Goal: Transaction & Acquisition: Book appointment/travel/reservation

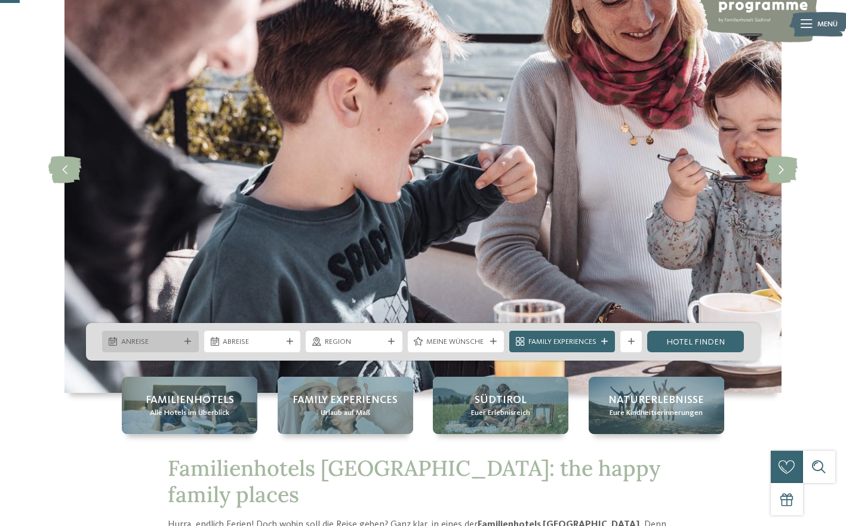
click at [188, 342] on icon at bounding box center [188, 342] width 7 height 7
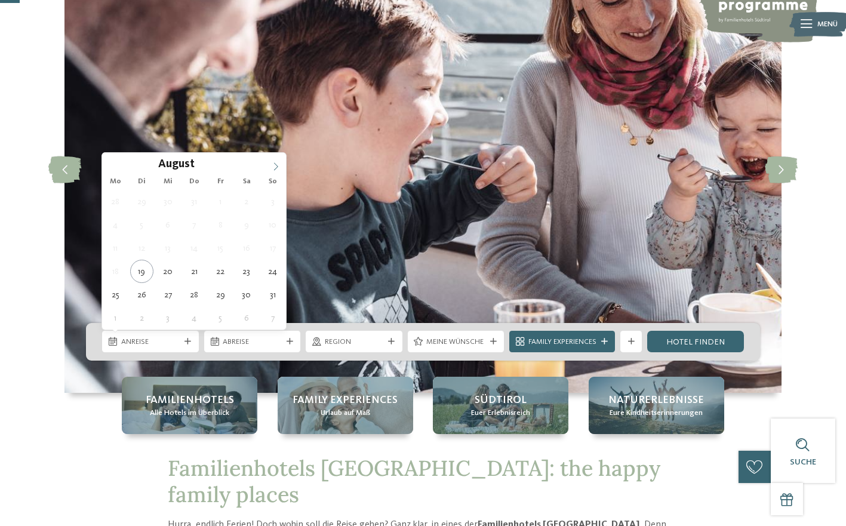
click at [277, 167] on icon at bounding box center [276, 166] width 8 height 8
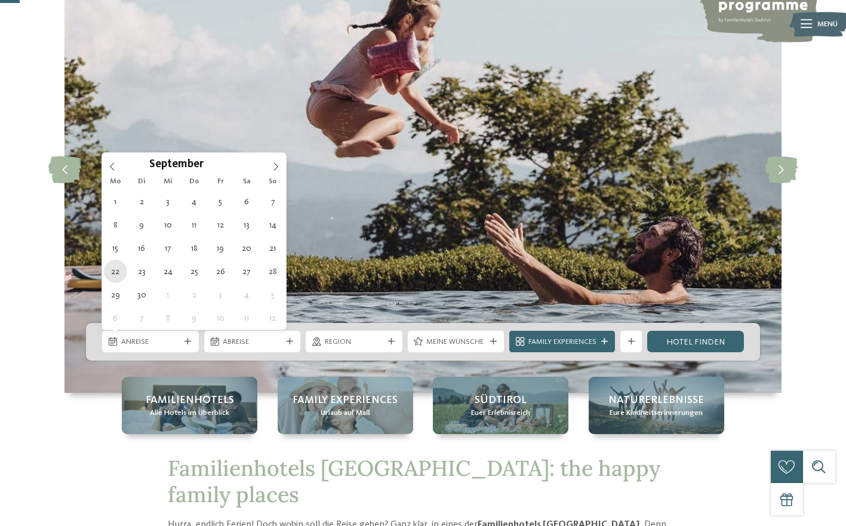
type div "[DATE]"
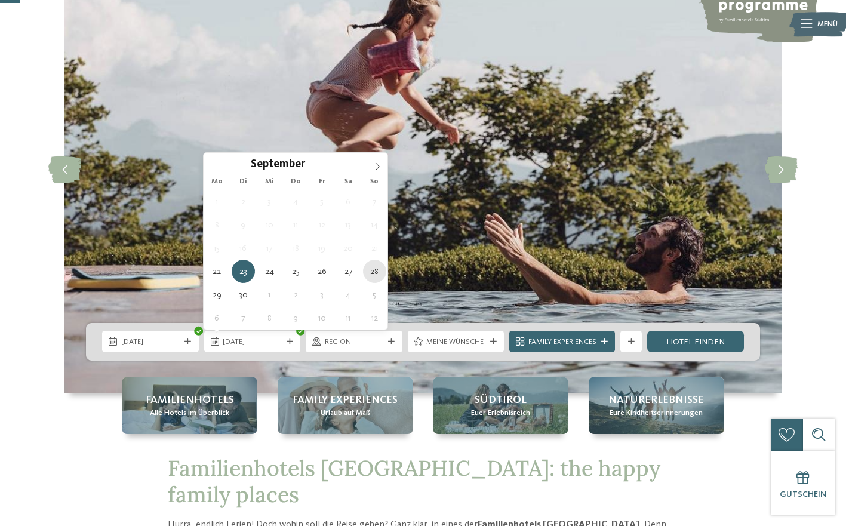
type div "[DATE]"
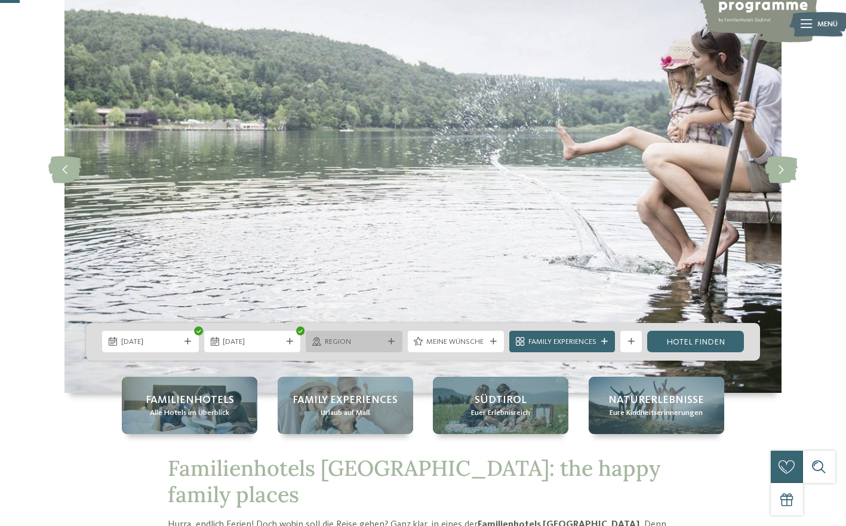
click at [384, 343] on div "Region" at bounding box center [354, 341] width 65 height 11
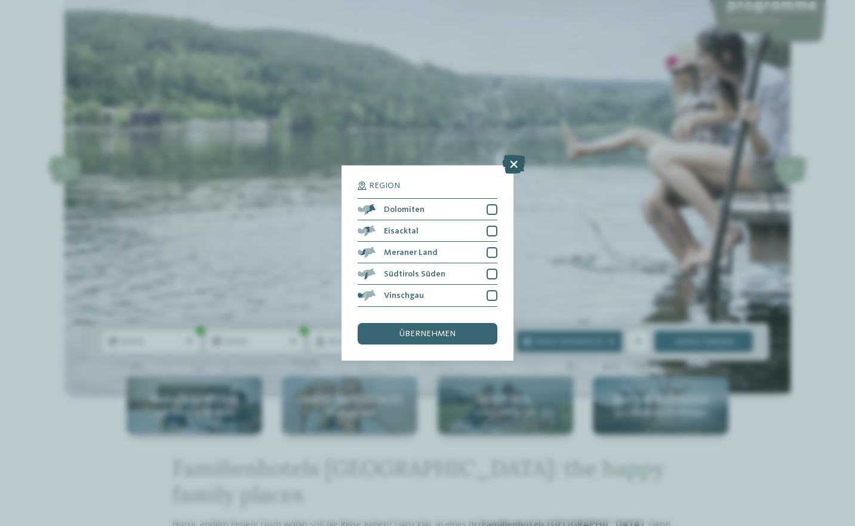
click at [512, 162] on icon at bounding box center [513, 164] width 23 height 19
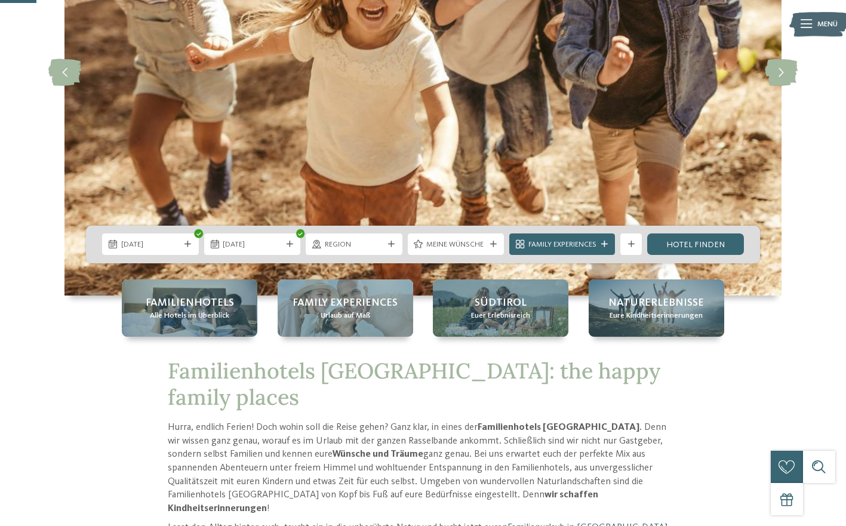
scroll to position [211, 0]
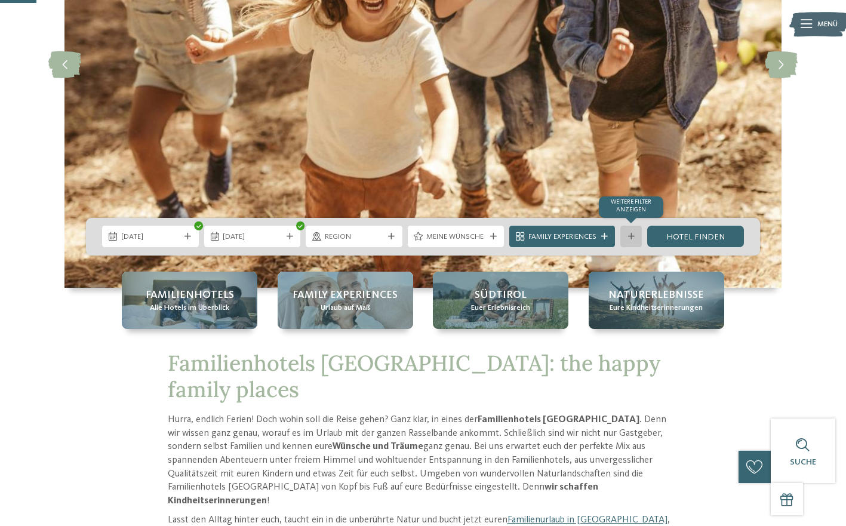
click at [632, 241] on div "Weitere Filter anzeigen" at bounding box center [632, 237] width 22 height 22
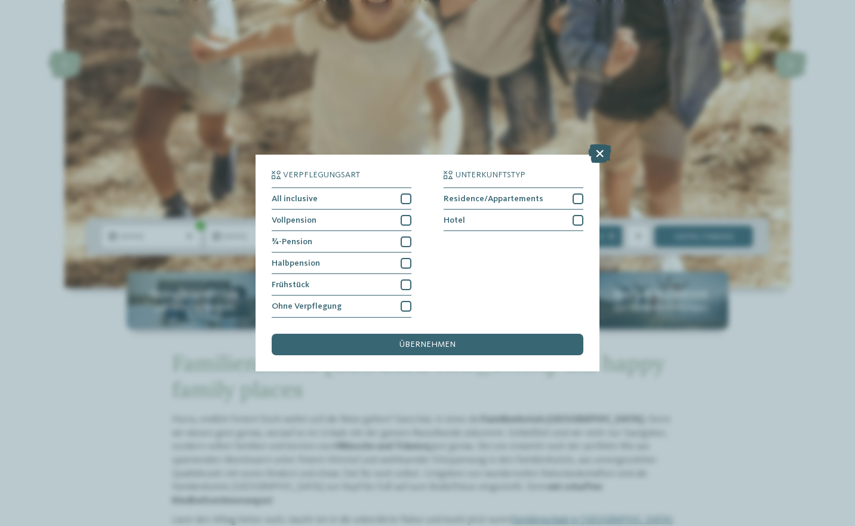
click at [597, 152] on icon at bounding box center [599, 154] width 23 height 19
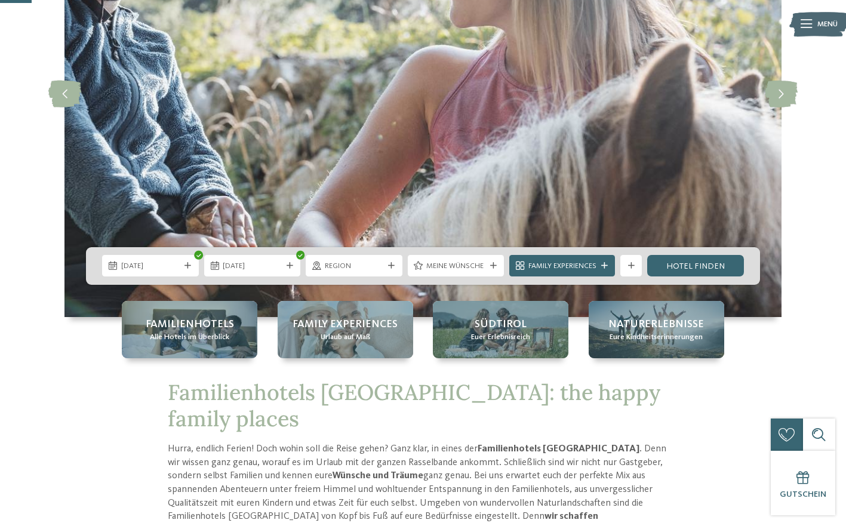
scroll to position [181, 0]
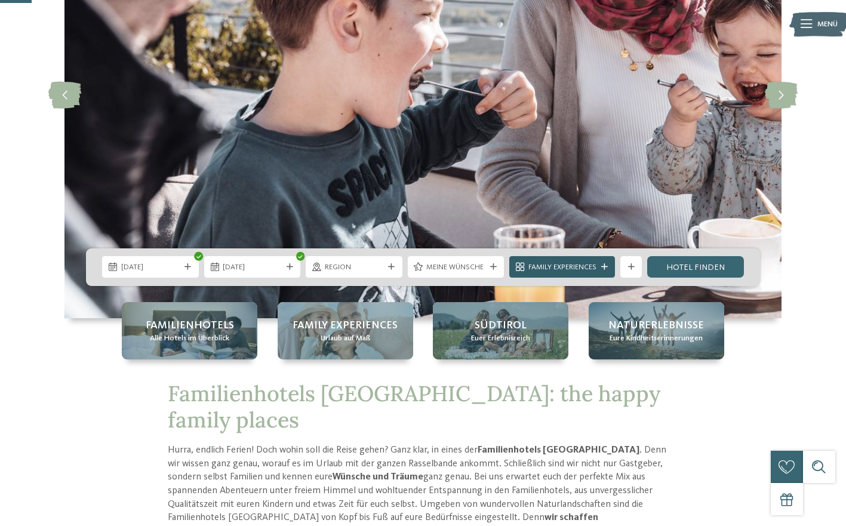
click at [594, 268] on span "Family Experiences" at bounding box center [563, 267] width 68 height 11
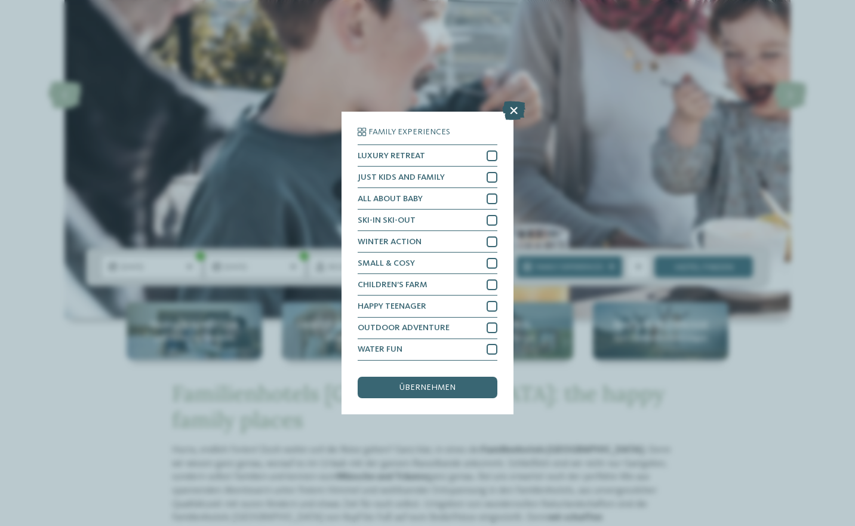
click at [514, 110] on icon at bounding box center [513, 111] width 23 height 19
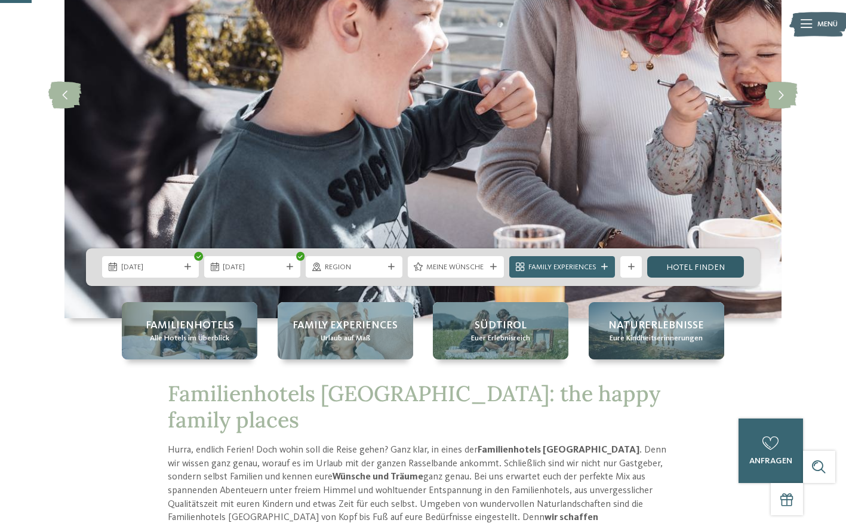
click at [714, 267] on link "Hotel finden" at bounding box center [695, 267] width 97 height 22
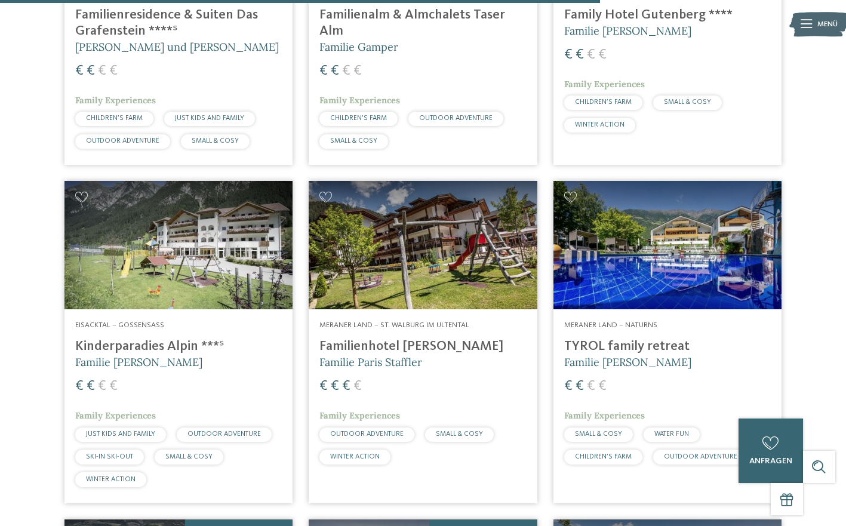
scroll to position [2312, 0]
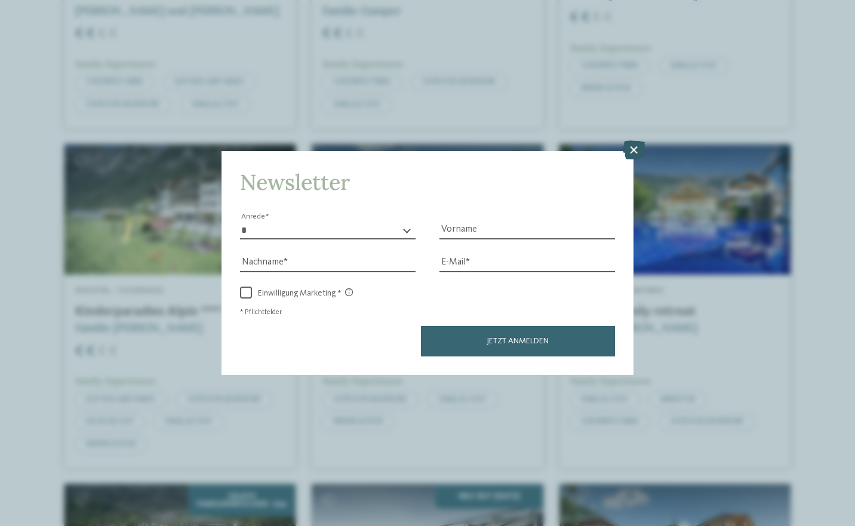
click at [631, 152] on icon at bounding box center [633, 149] width 23 height 19
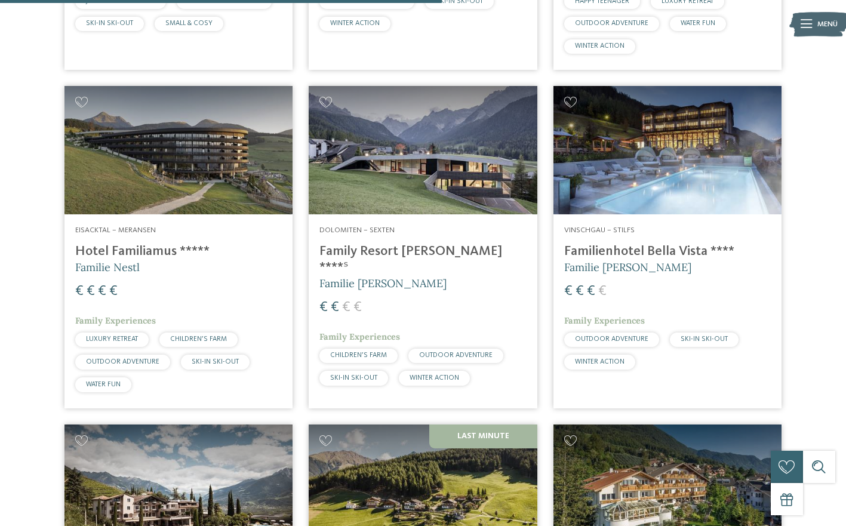
scroll to position [1690, 0]
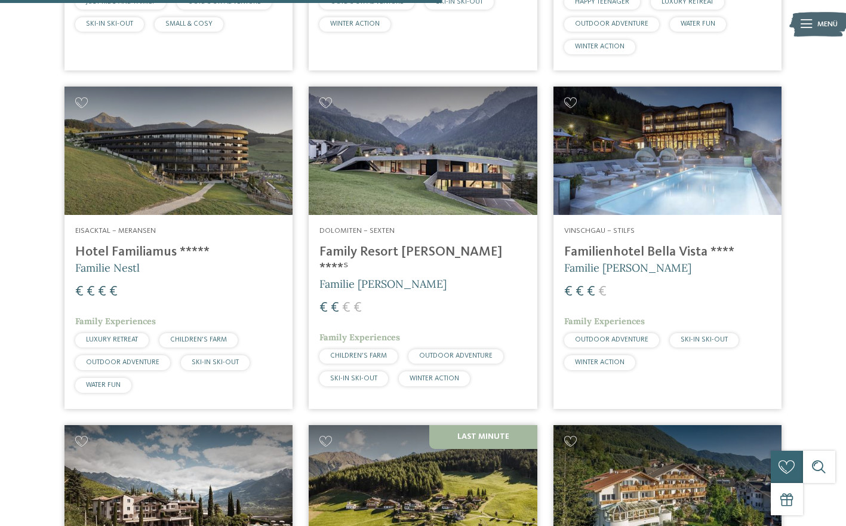
click at [425, 137] on img at bounding box center [423, 151] width 228 height 128
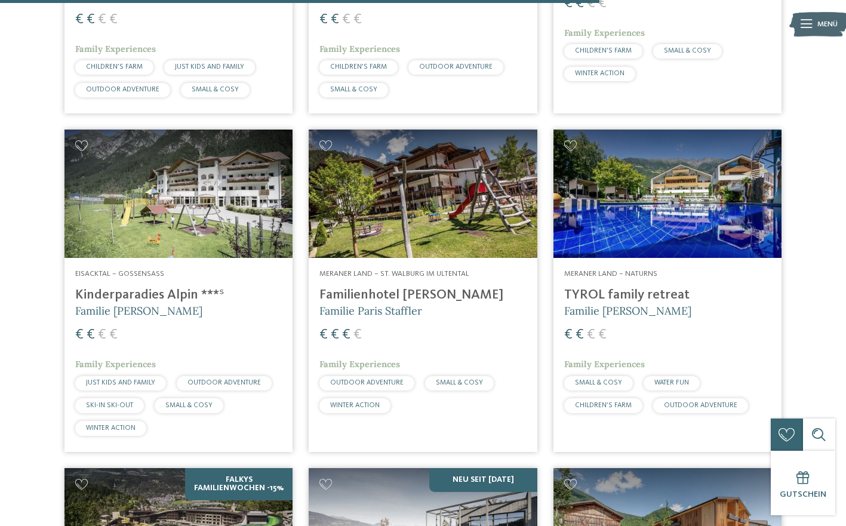
scroll to position [2320, 0]
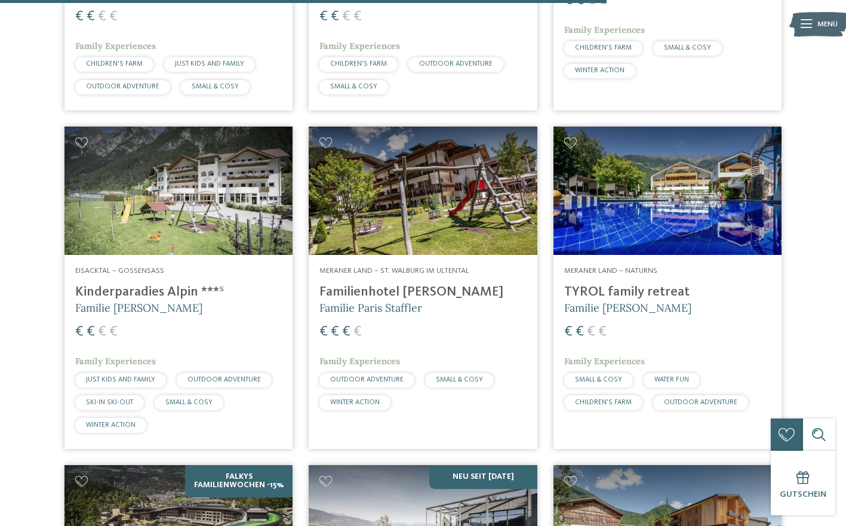
click at [662, 284] on h4 "TYROL family retreat" at bounding box center [667, 292] width 207 height 16
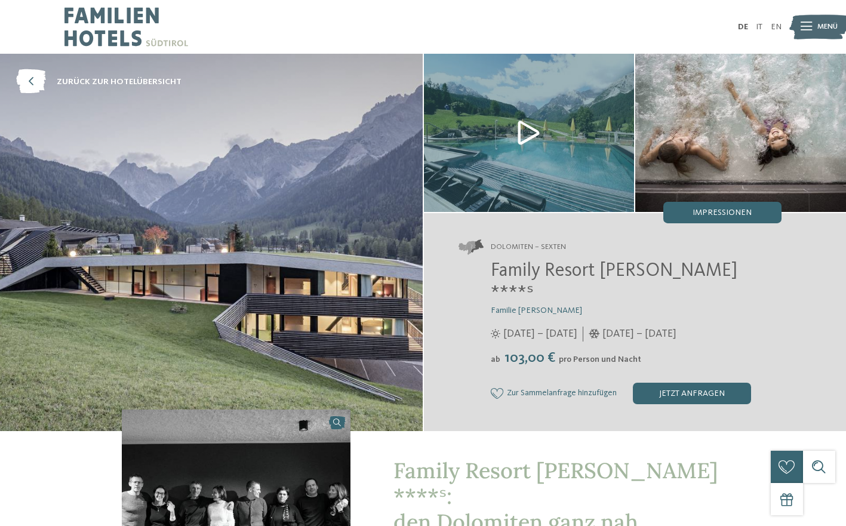
drag, startPoint x: 718, startPoint y: 216, endPoint x: 717, endPoint y: 177, distance: 38.2
click at [717, 177] on img at bounding box center [740, 133] width 211 height 158
click at [704, 209] on span "Impressionen" at bounding box center [722, 212] width 59 height 8
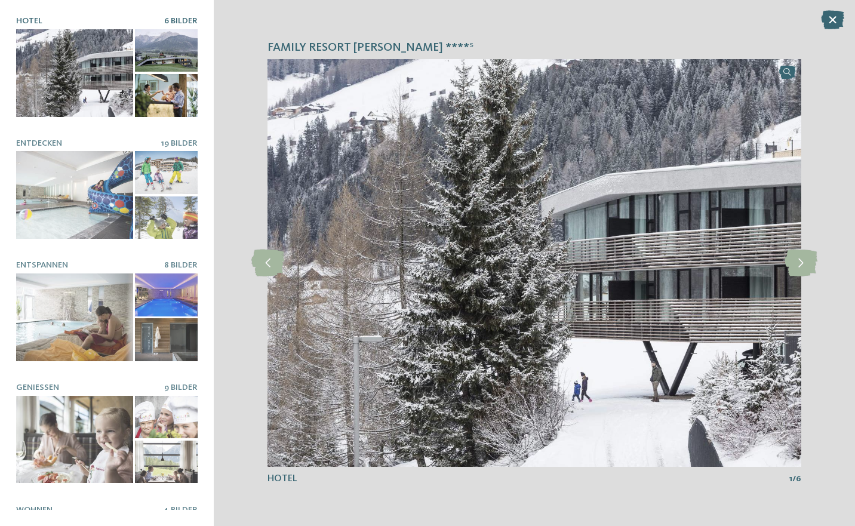
click at [174, 18] on span "6 Bilder" at bounding box center [180, 21] width 33 height 8
click at [801, 267] on icon at bounding box center [801, 263] width 33 height 27
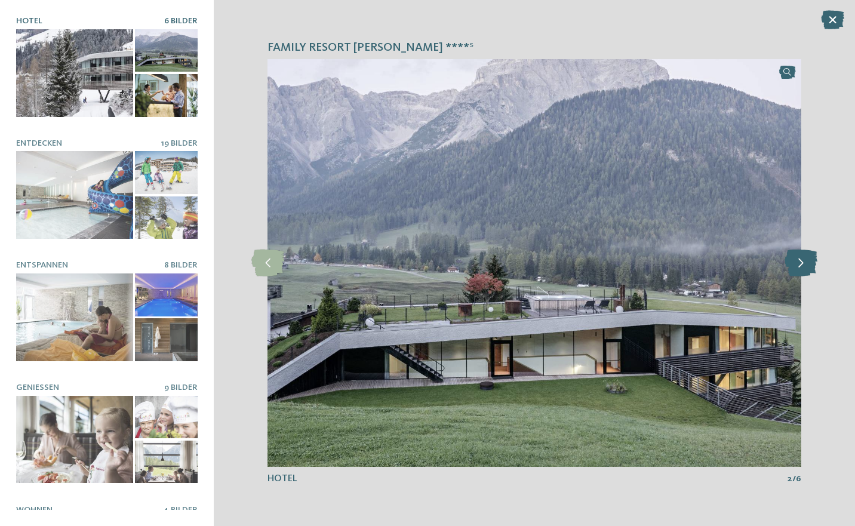
click at [801, 267] on icon at bounding box center [801, 263] width 33 height 27
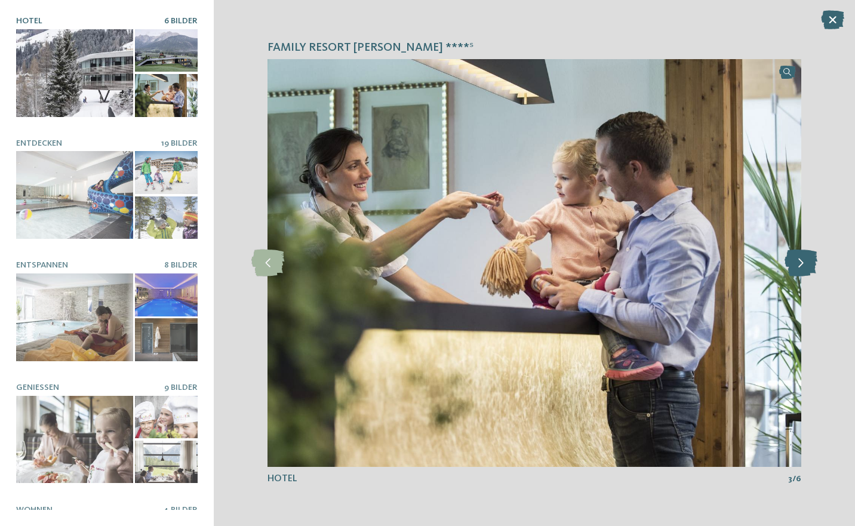
click at [801, 267] on icon at bounding box center [801, 263] width 33 height 27
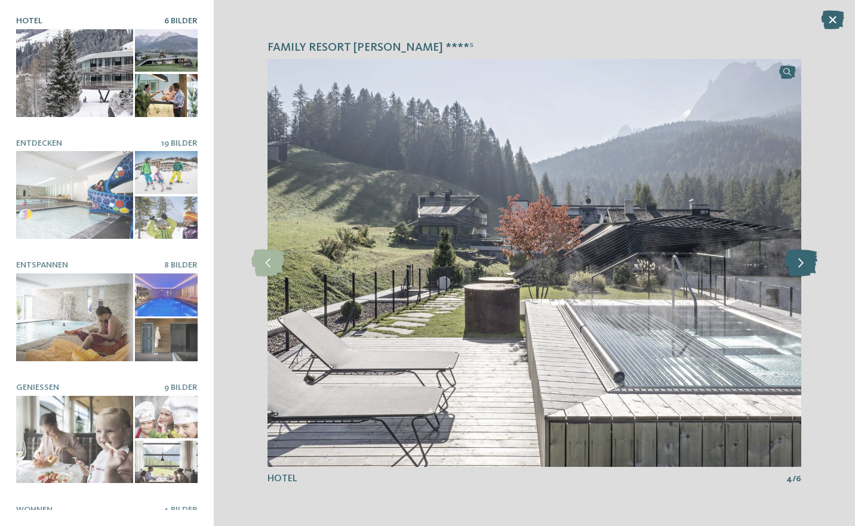
click at [801, 267] on icon at bounding box center [801, 263] width 33 height 27
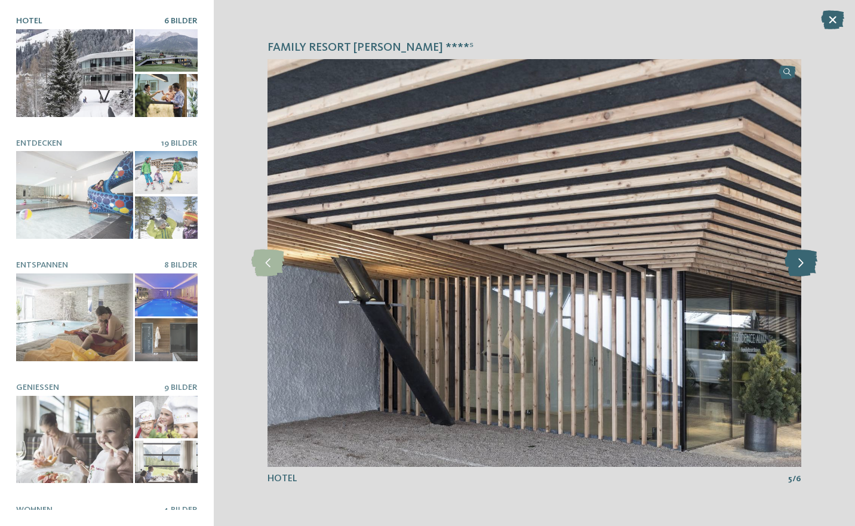
click at [801, 267] on icon at bounding box center [801, 263] width 33 height 27
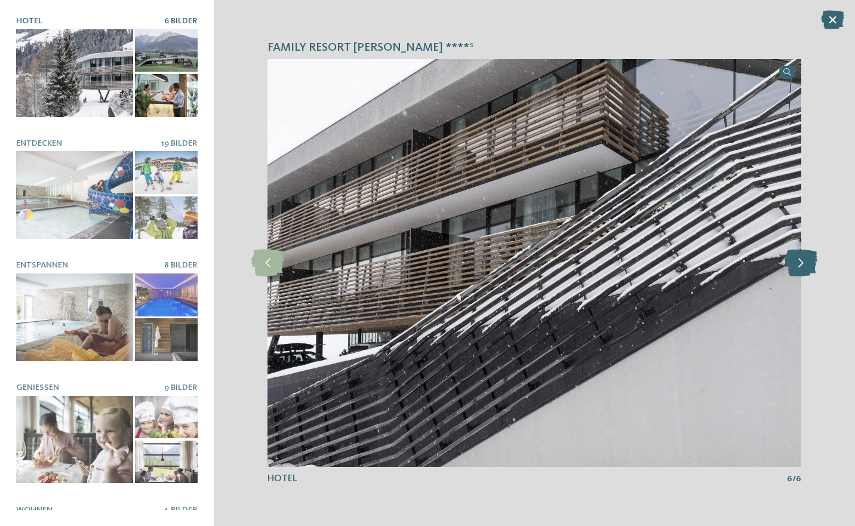
click at [801, 267] on icon at bounding box center [801, 263] width 33 height 27
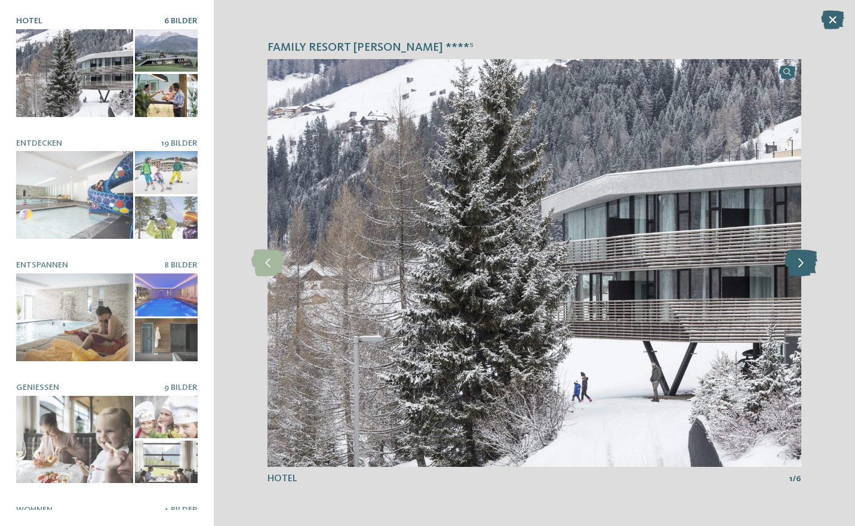
click at [801, 267] on icon at bounding box center [801, 263] width 33 height 27
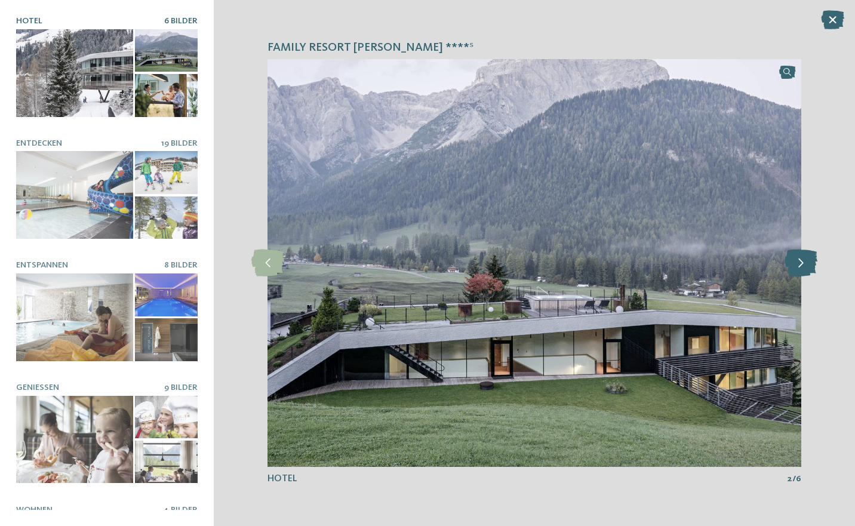
click at [801, 267] on icon at bounding box center [801, 263] width 33 height 27
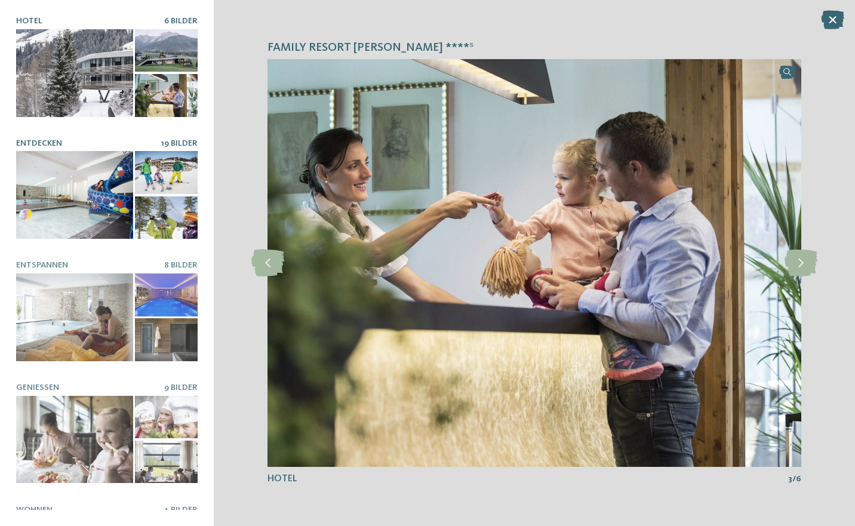
click at [77, 204] on div at bounding box center [74, 195] width 117 height 88
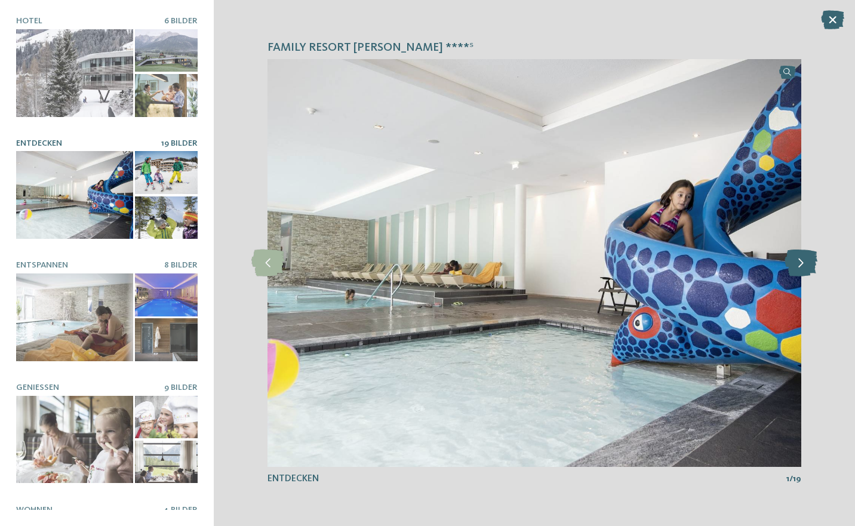
click at [811, 261] on icon at bounding box center [801, 263] width 33 height 27
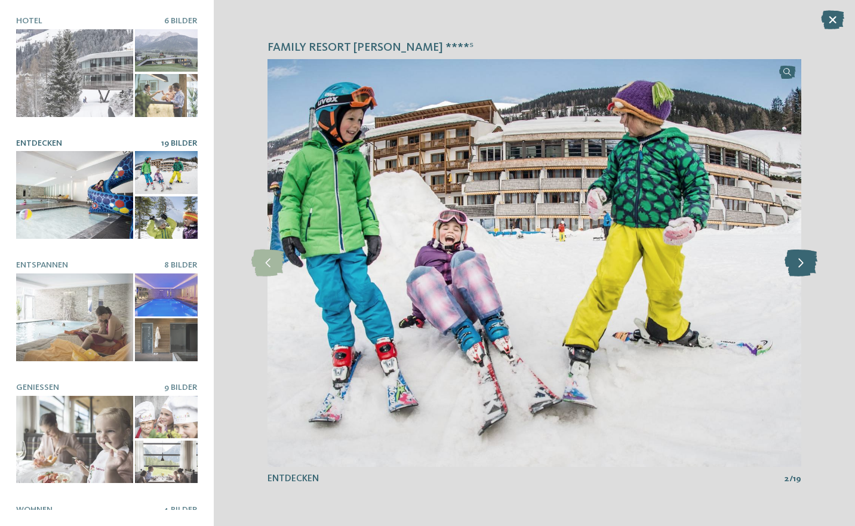
click at [811, 261] on icon at bounding box center [801, 263] width 33 height 27
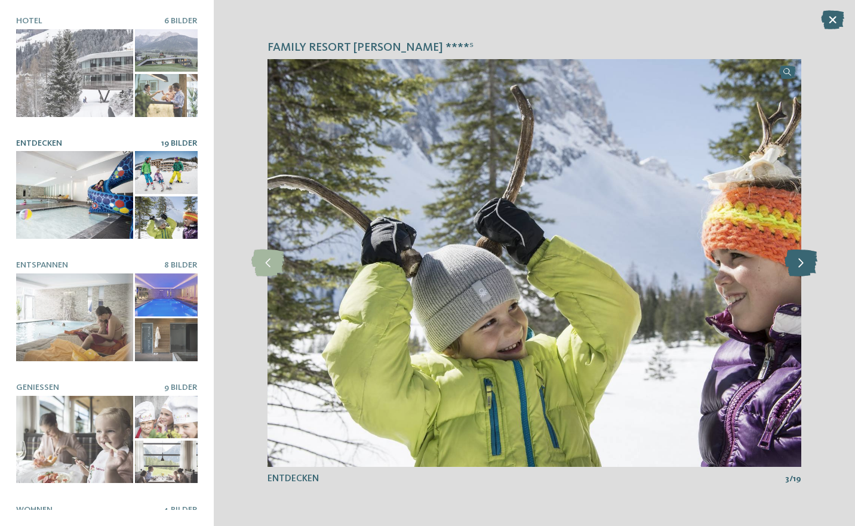
click at [811, 261] on icon at bounding box center [801, 263] width 33 height 27
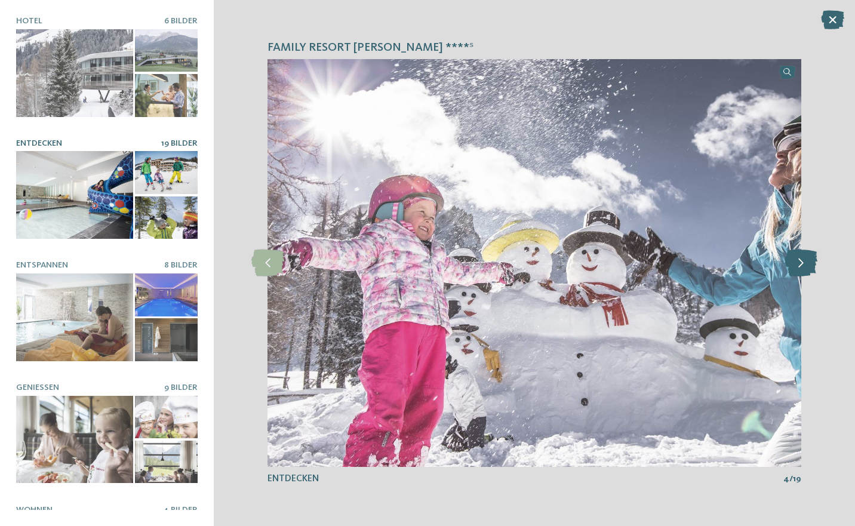
click at [811, 261] on icon at bounding box center [801, 263] width 33 height 27
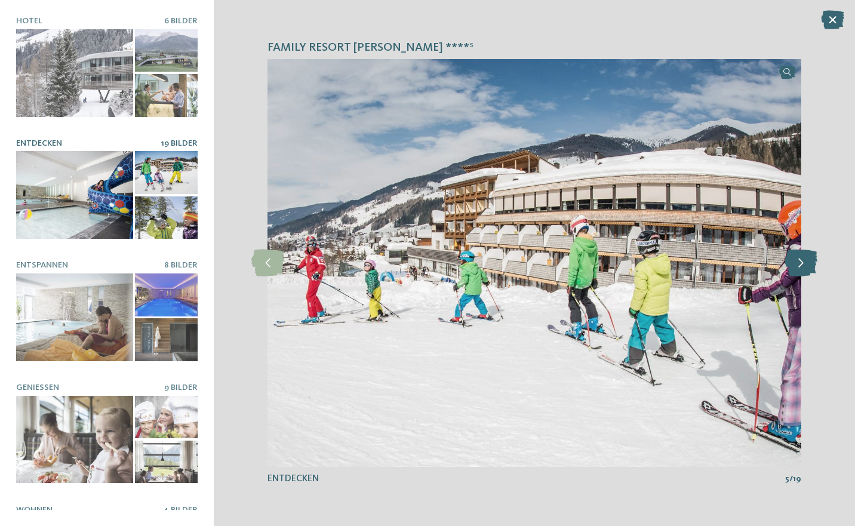
click at [811, 261] on icon at bounding box center [801, 263] width 33 height 27
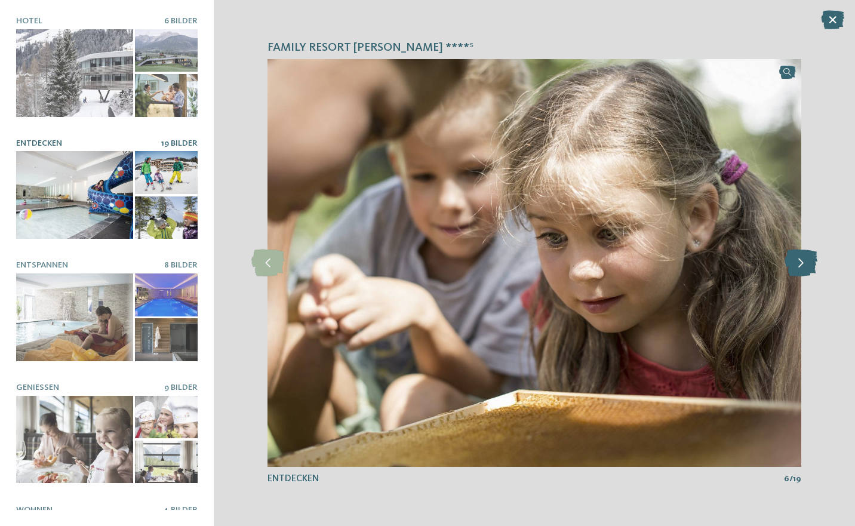
click at [811, 261] on icon at bounding box center [801, 263] width 33 height 27
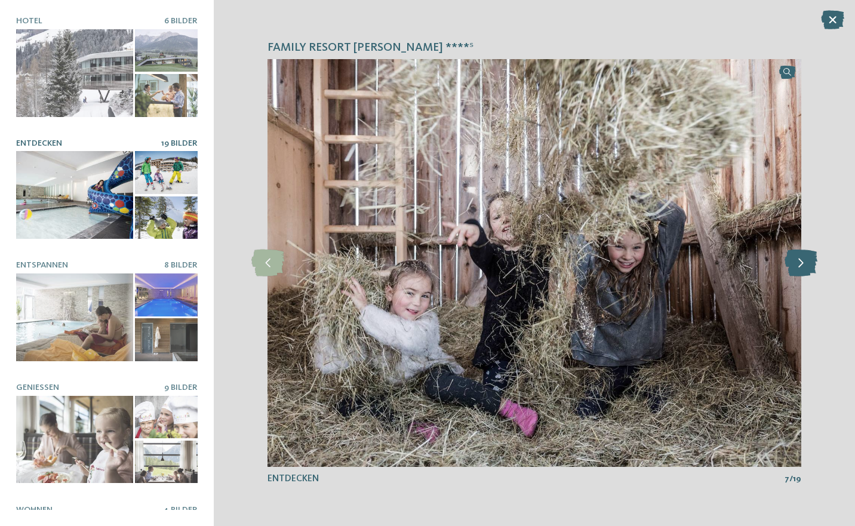
click at [811, 261] on icon at bounding box center [801, 263] width 33 height 27
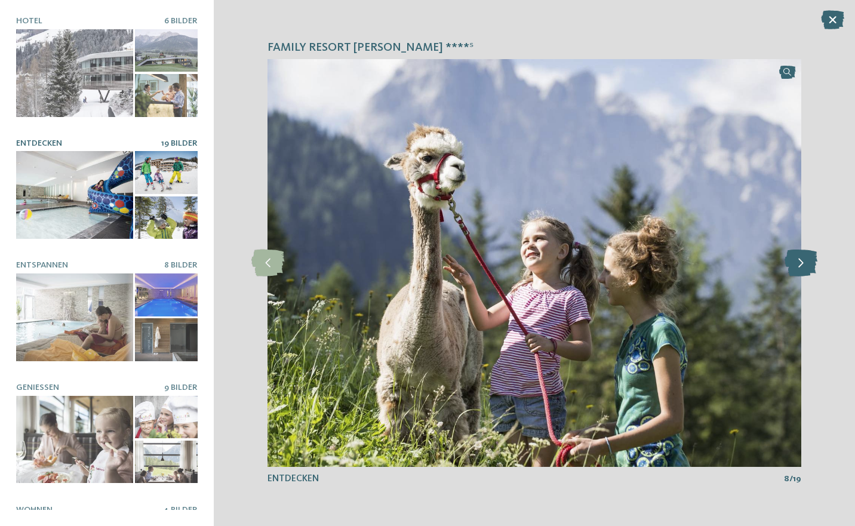
click at [811, 261] on icon at bounding box center [801, 263] width 33 height 27
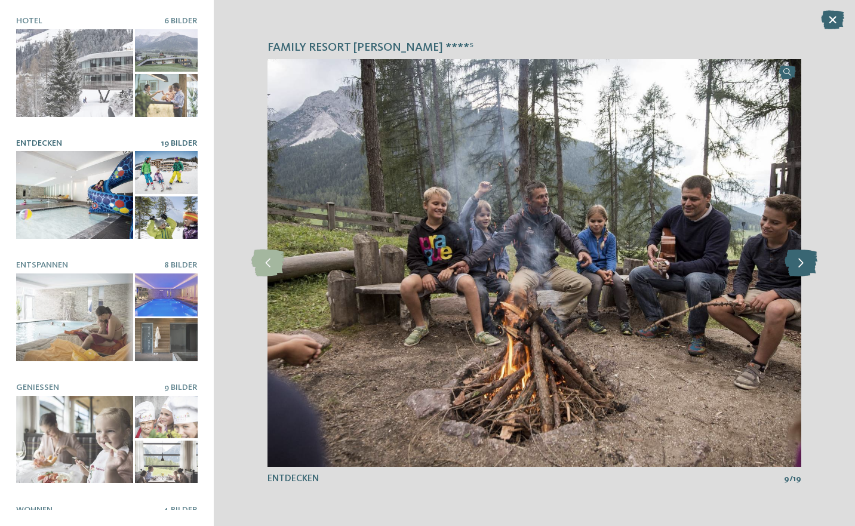
click at [811, 261] on icon at bounding box center [801, 263] width 33 height 27
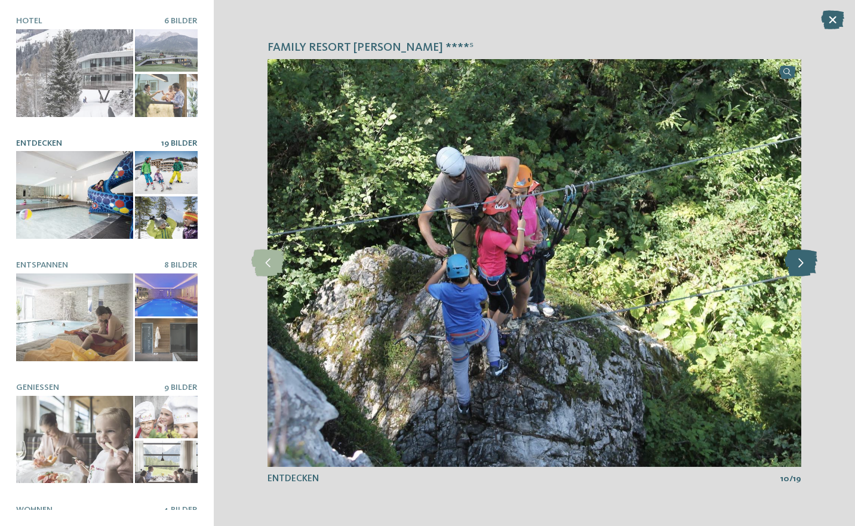
click at [811, 261] on icon at bounding box center [801, 263] width 33 height 27
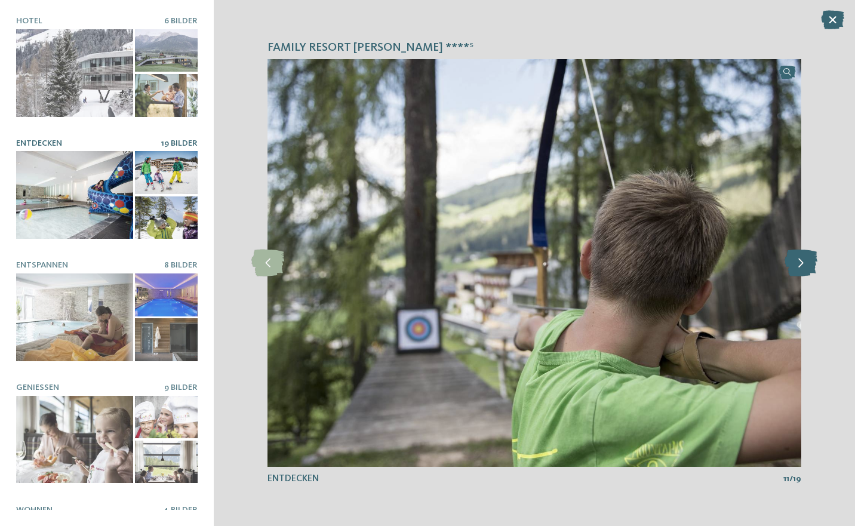
click at [811, 261] on icon at bounding box center [801, 263] width 33 height 27
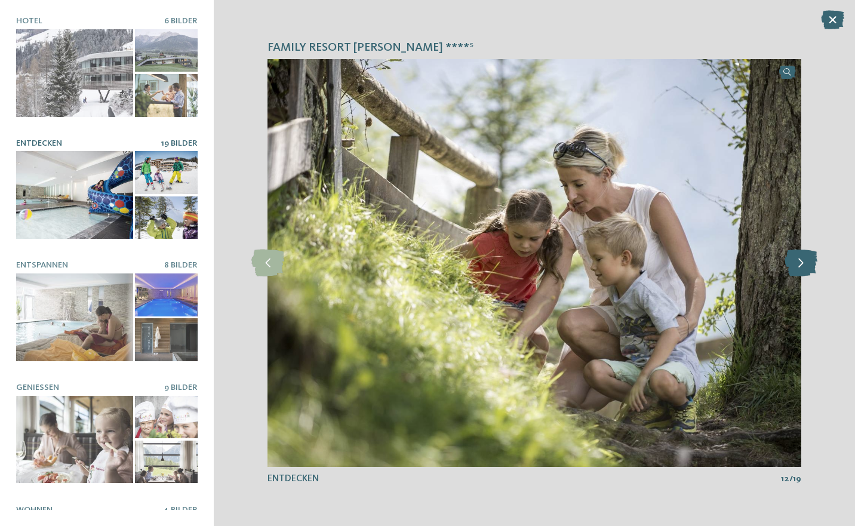
click at [811, 261] on icon at bounding box center [801, 263] width 33 height 27
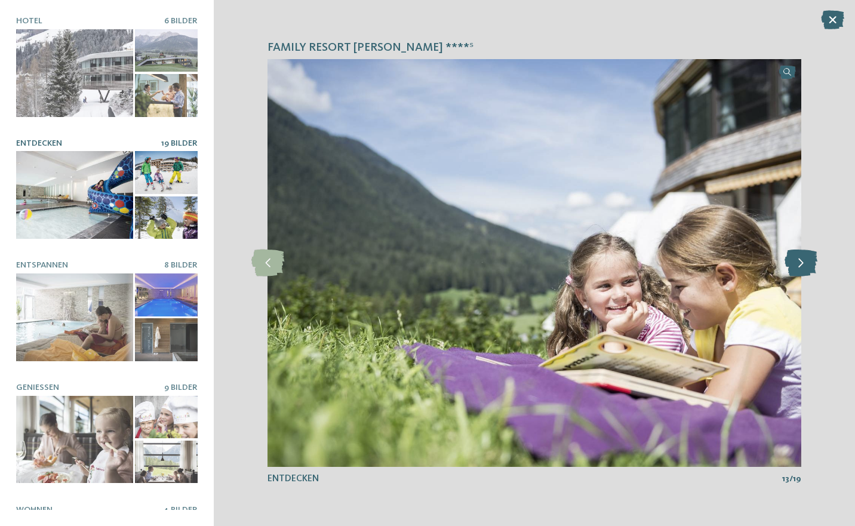
click at [811, 261] on icon at bounding box center [801, 263] width 33 height 27
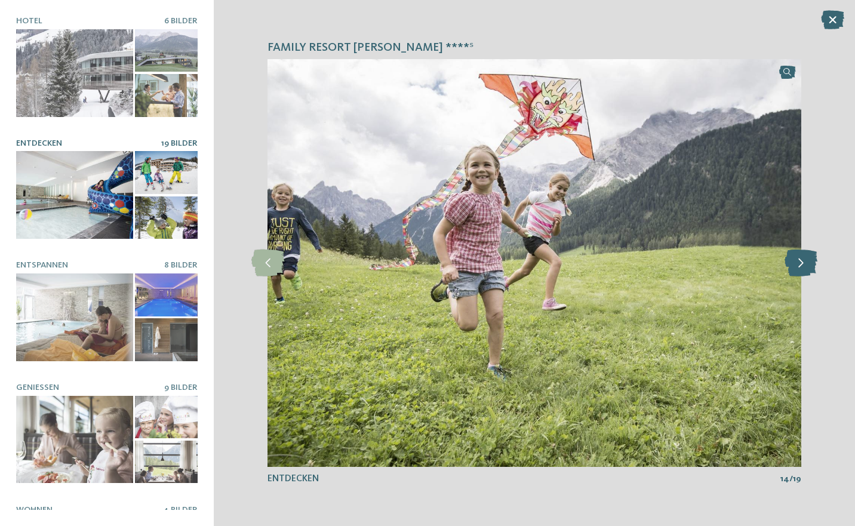
click at [811, 261] on icon at bounding box center [801, 263] width 33 height 27
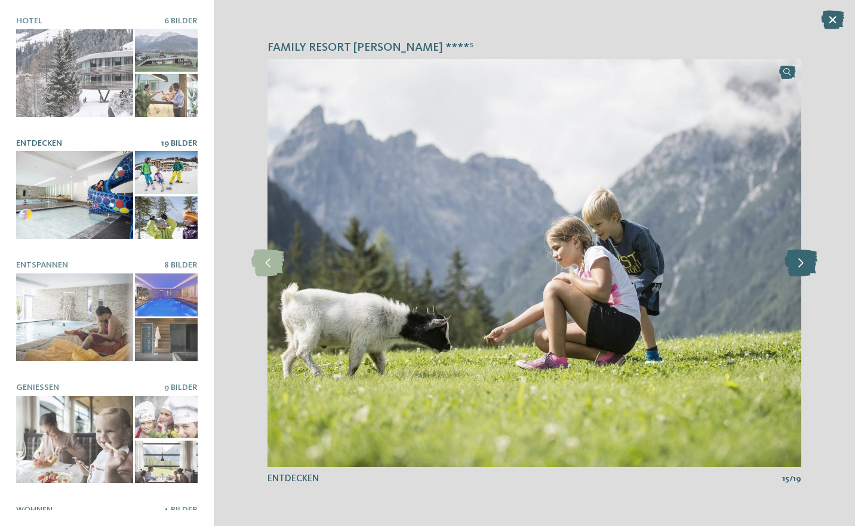
click at [811, 261] on icon at bounding box center [801, 263] width 33 height 27
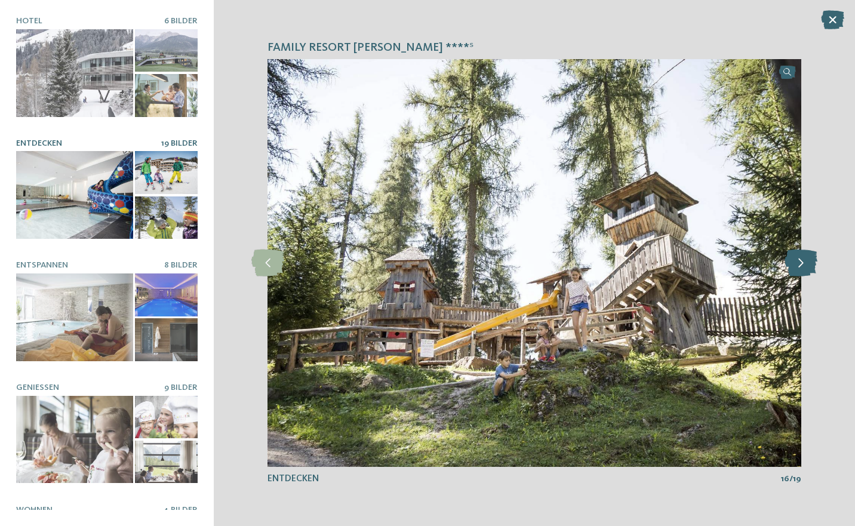
click at [811, 261] on icon at bounding box center [801, 263] width 33 height 27
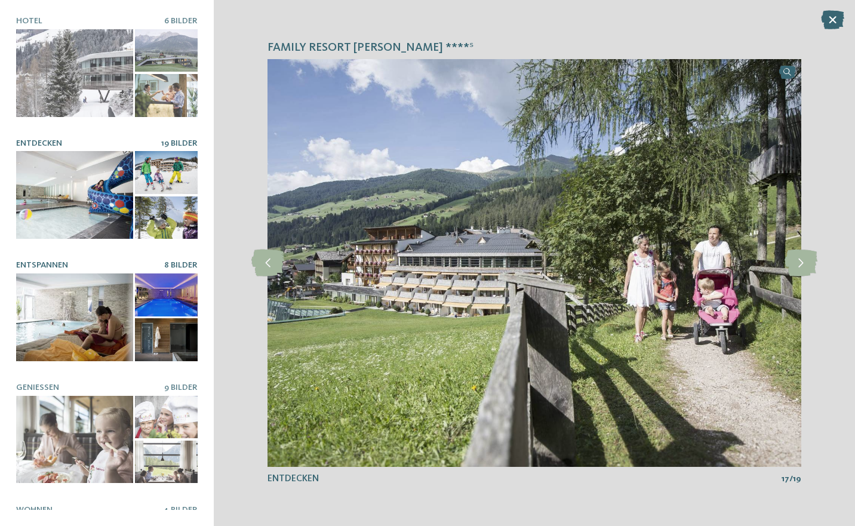
click at [80, 327] on div at bounding box center [74, 318] width 117 height 88
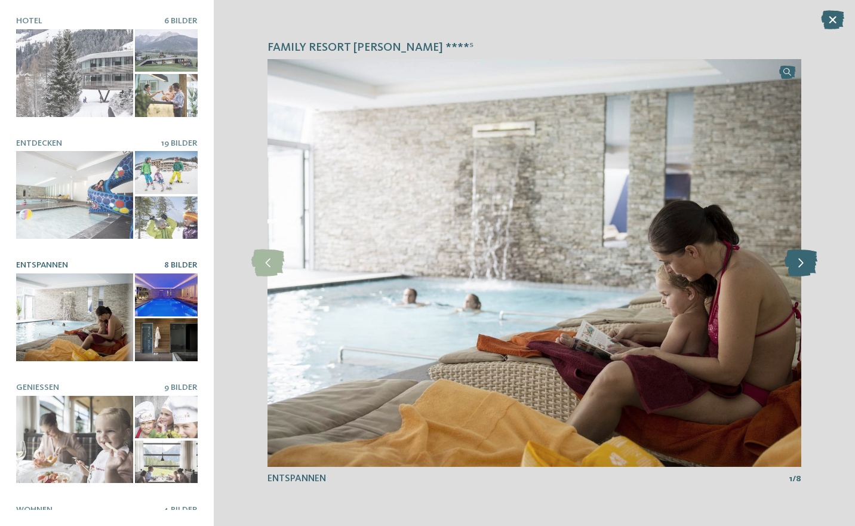
click at [805, 257] on icon at bounding box center [801, 263] width 33 height 27
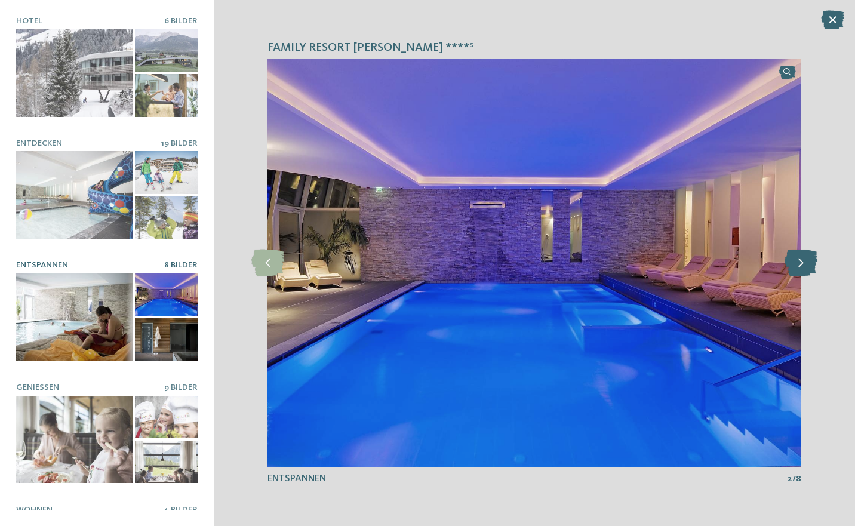
click at [805, 257] on icon at bounding box center [801, 263] width 33 height 27
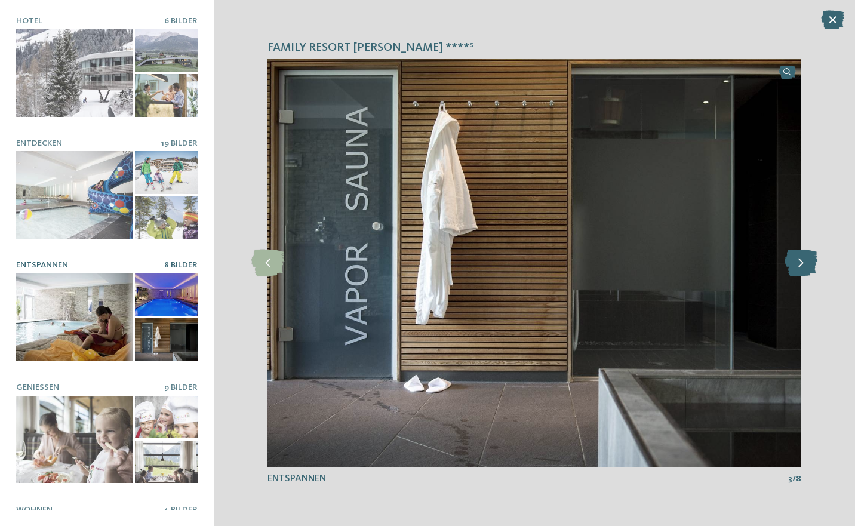
click at [805, 257] on icon at bounding box center [801, 263] width 33 height 27
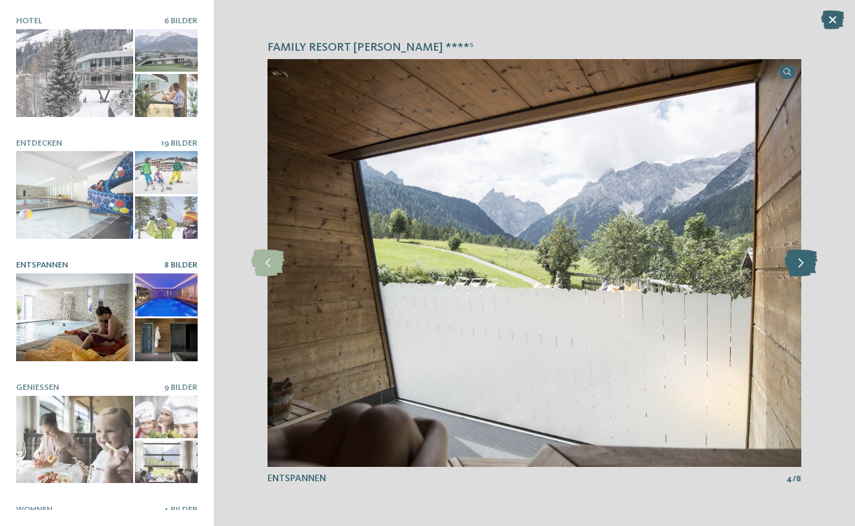
click at [805, 257] on icon at bounding box center [801, 263] width 33 height 27
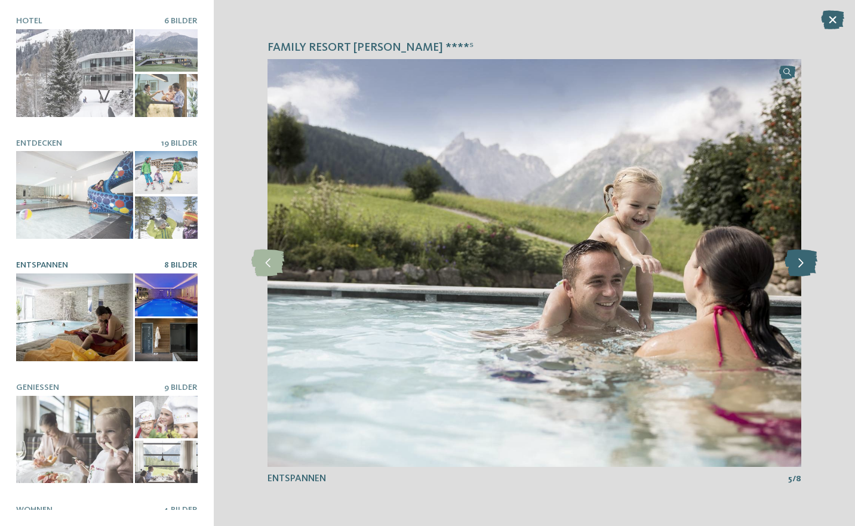
click at [805, 257] on icon at bounding box center [801, 263] width 33 height 27
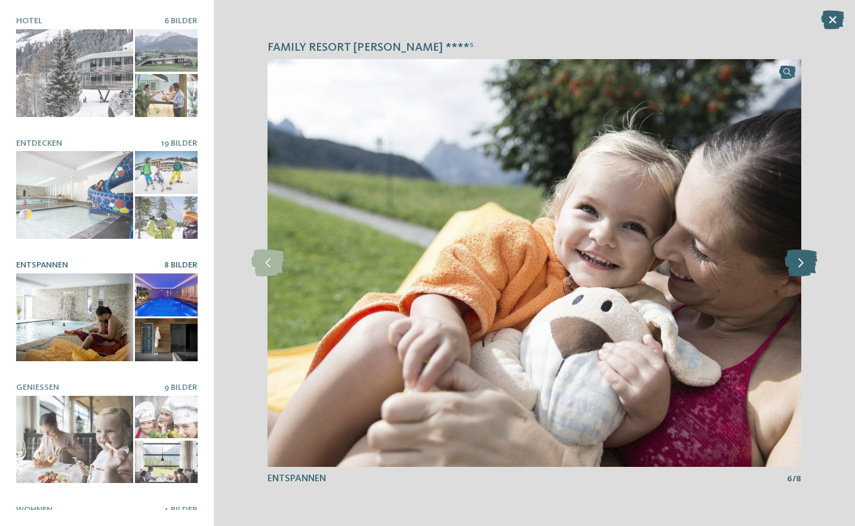
click at [805, 257] on icon at bounding box center [801, 263] width 33 height 27
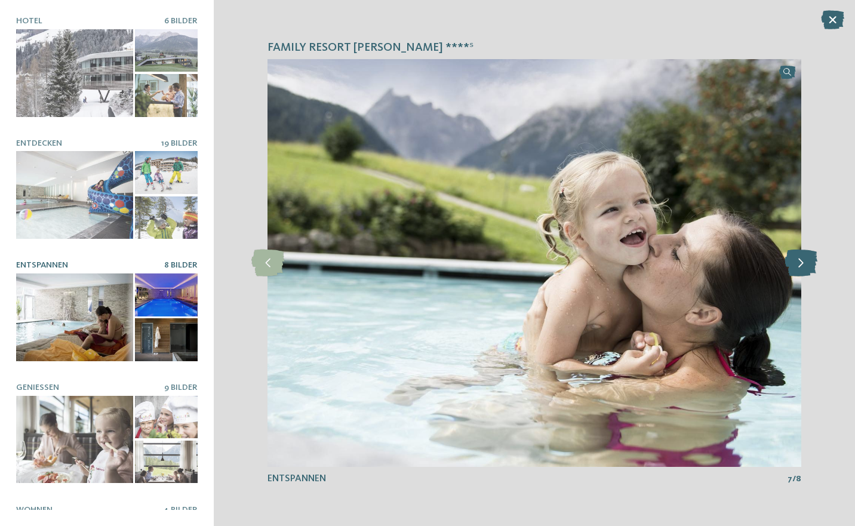
click at [805, 257] on icon at bounding box center [801, 263] width 33 height 27
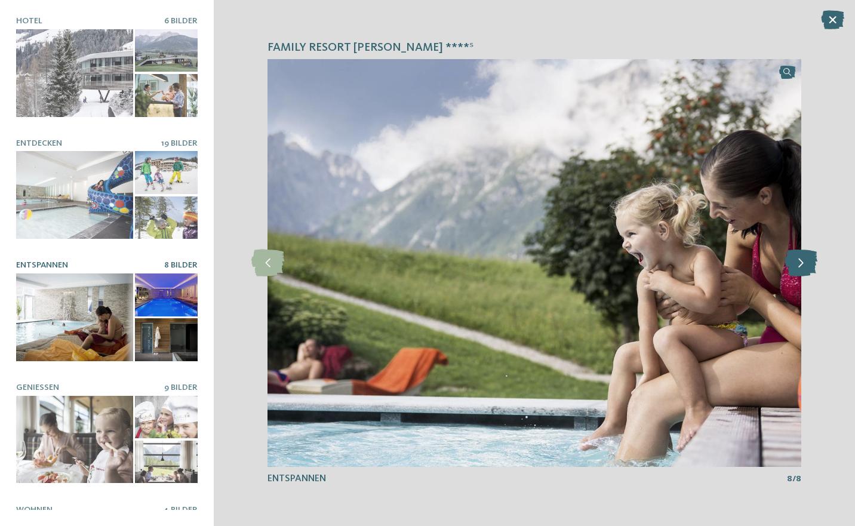
click at [805, 257] on icon at bounding box center [801, 263] width 33 height 27
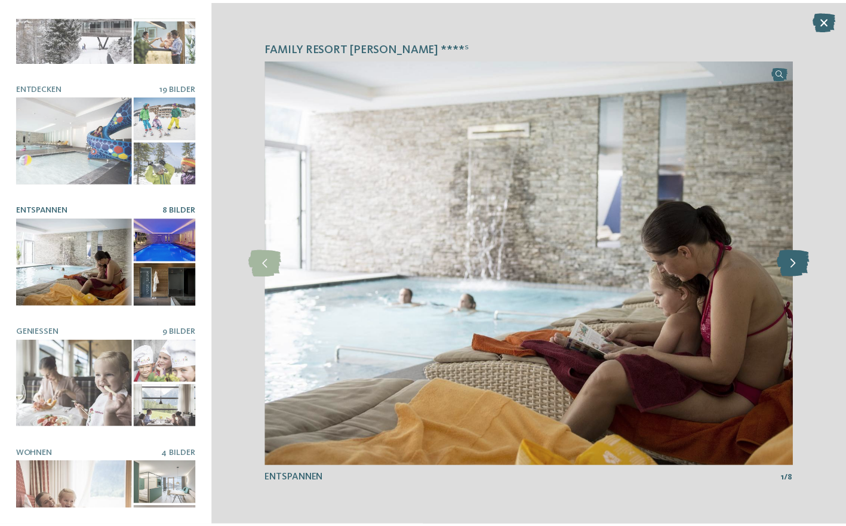
scroll to position [81, 0]
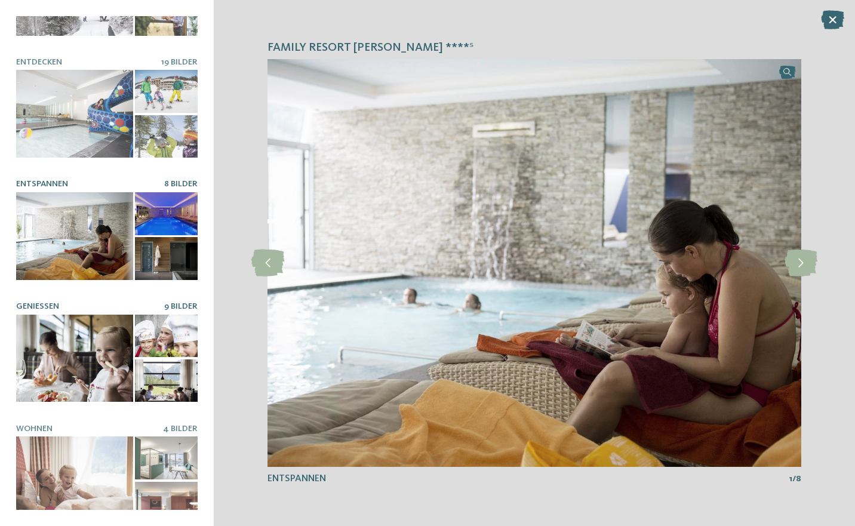
click at [88, 334] on div at bounding box center [74, 359] width 117 height 88
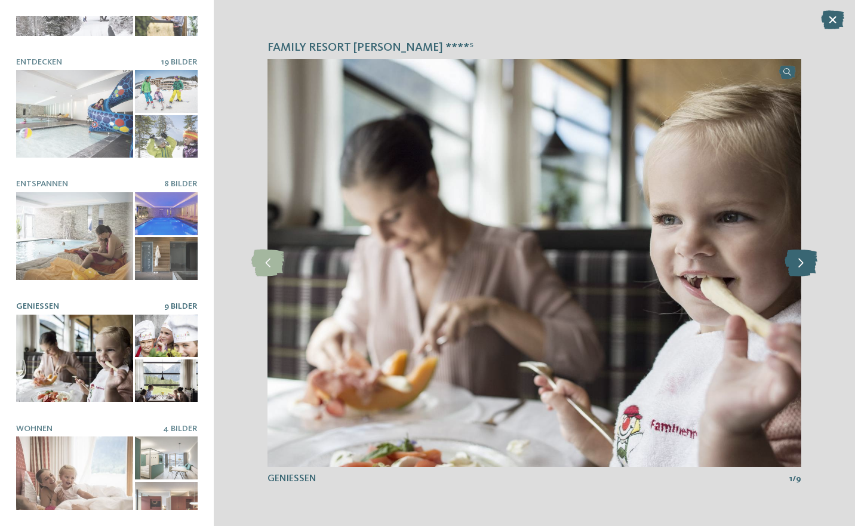
click at [792, 258] on icon at bounding box center [801, 263] width 33 height 27
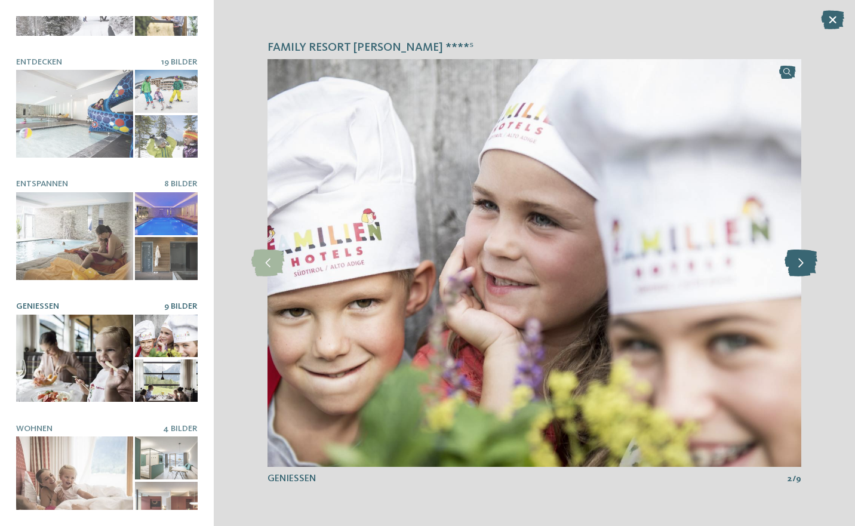
click at [792, 258] on icon at bounding box center [801, 263] width 33 height 27
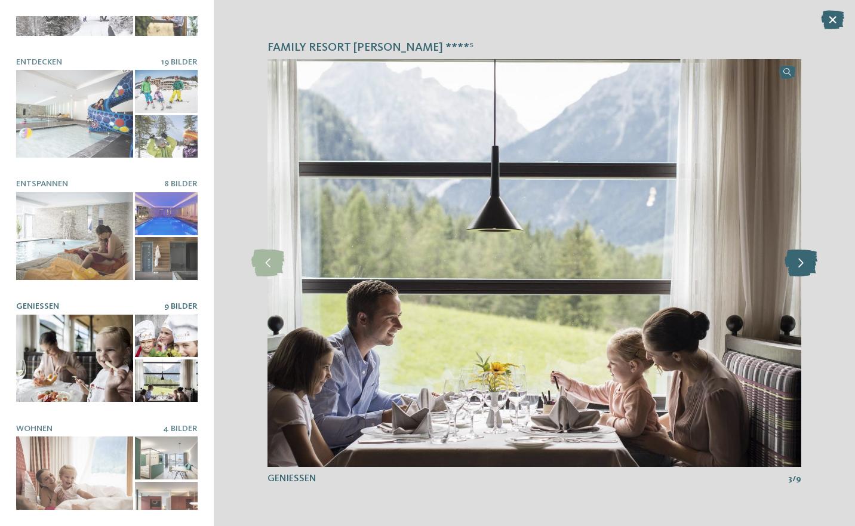
click at [792, 258] on icon at bounding box center [801, 263] width 33 height 27
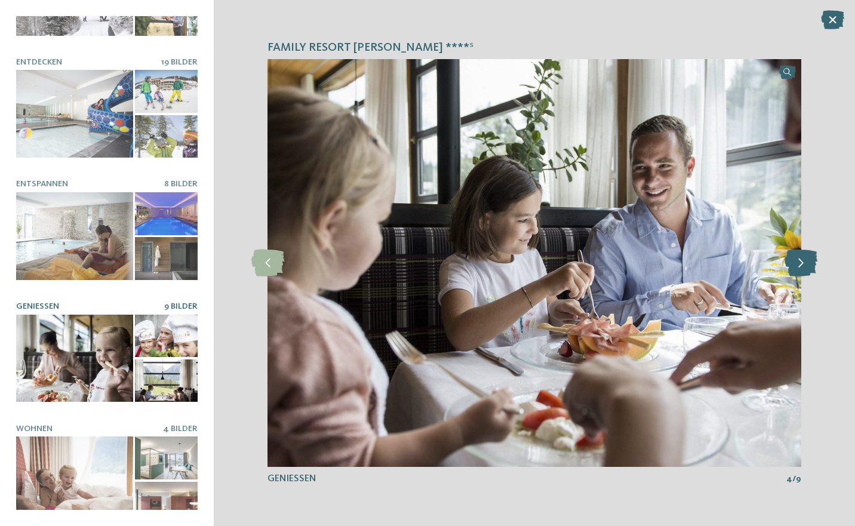
click at [792, 258] on icon at bounding box center [801, 263] width 33 height 27
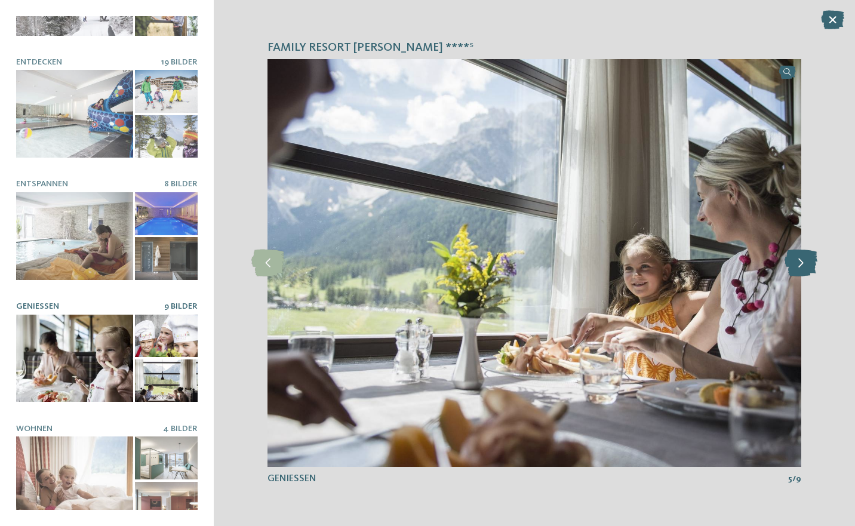
click at [792, 258] on icon at bounding box center [801, 263] width 33 height 27
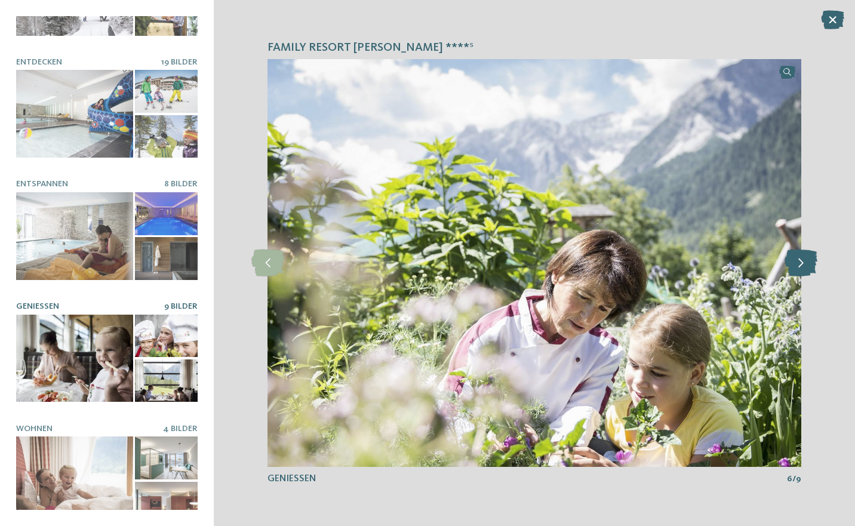
click at [792, 258] on icon at bounding box center [801, 263] width 33 height 27
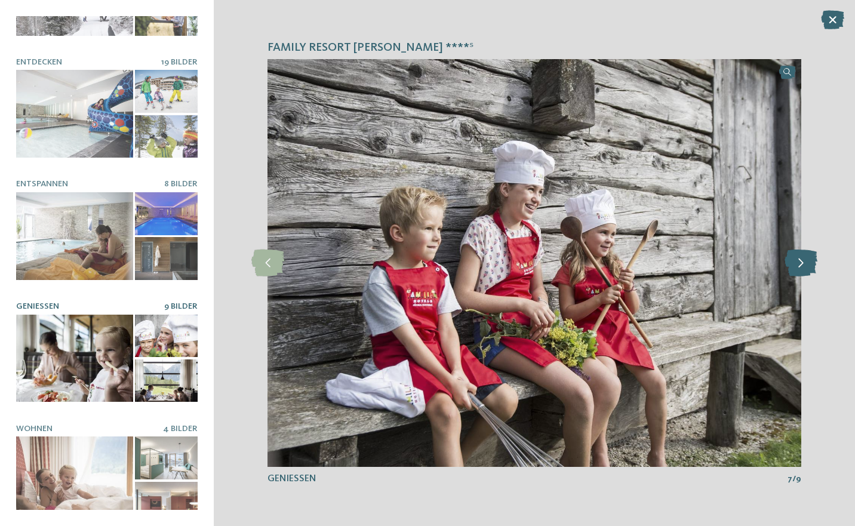
click at [792, 258] on icon at bounding box center [801, 263] width 33 height 27
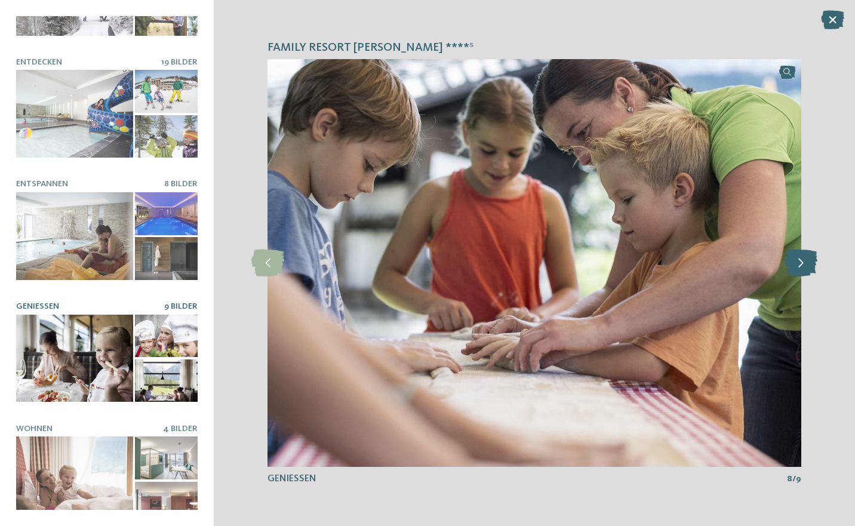
click at [792, 258] on icon at bounding box center [801, 263] width 33 height 27
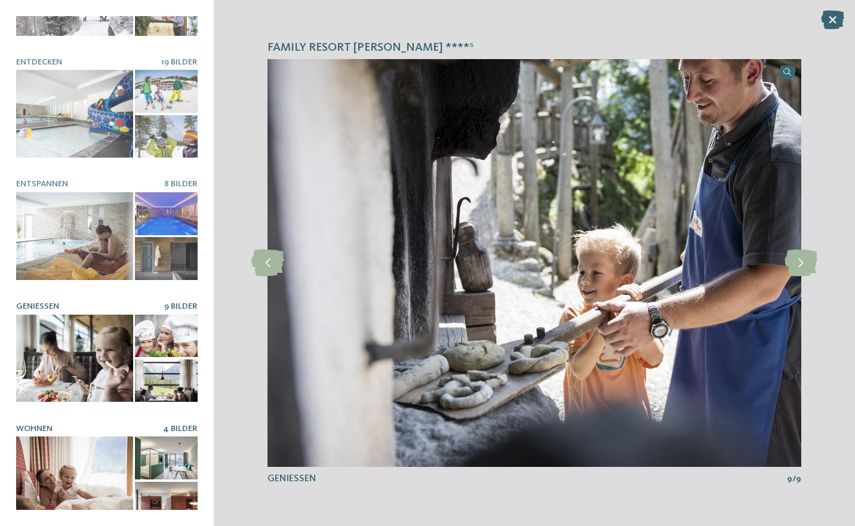
click at [75, 462] on div at bounding box center [74, 481] width 117 height 88
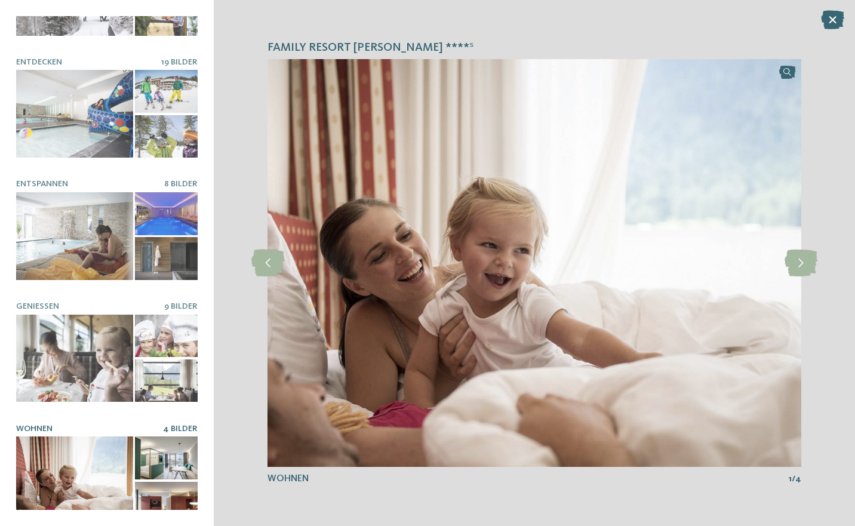
click at [792, 258] on icon at bounding box center [801, 263] width 33 height 27
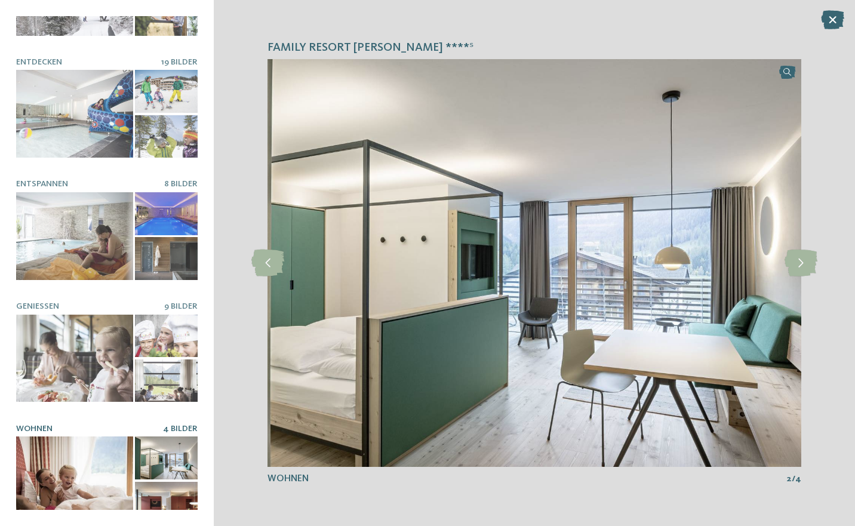
click at [792, 258] on icon at bounding box center [801, 263] width 33 height 27
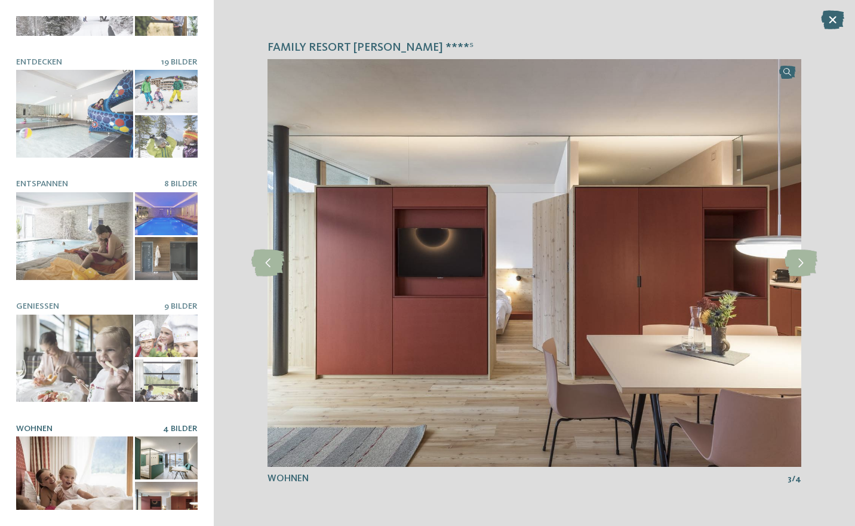
click at [792, 258] on icon at bounding box center [801, 263] width 33 height 27
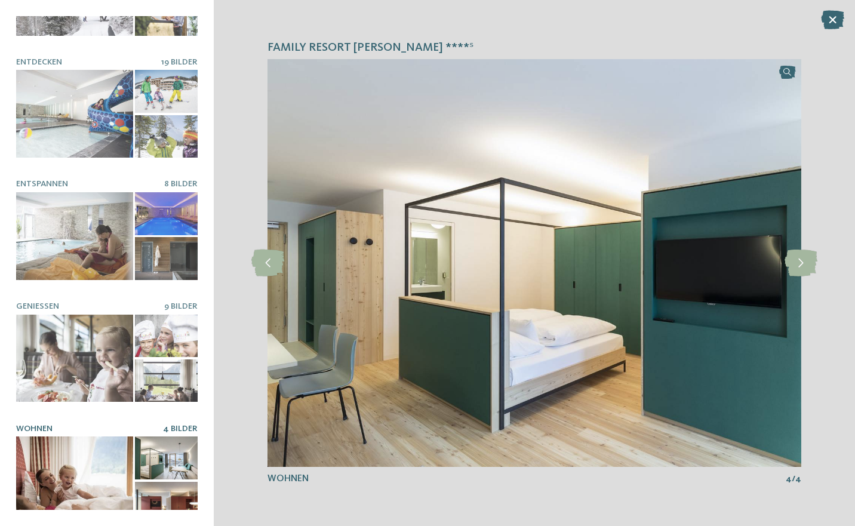
click at [792, 258] on icon at bounding box center [801, 263] width 33 height 27
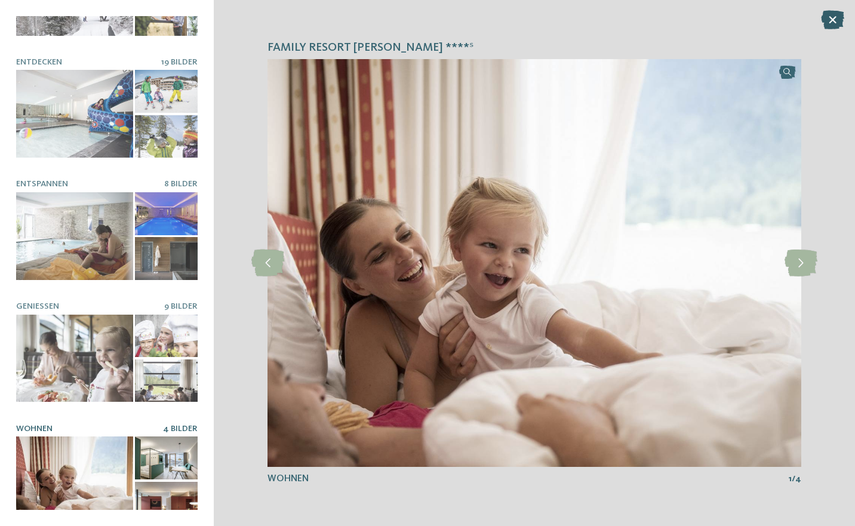
click at [837, 14] on icon at bounding box center [832, 19] width 23 height 19
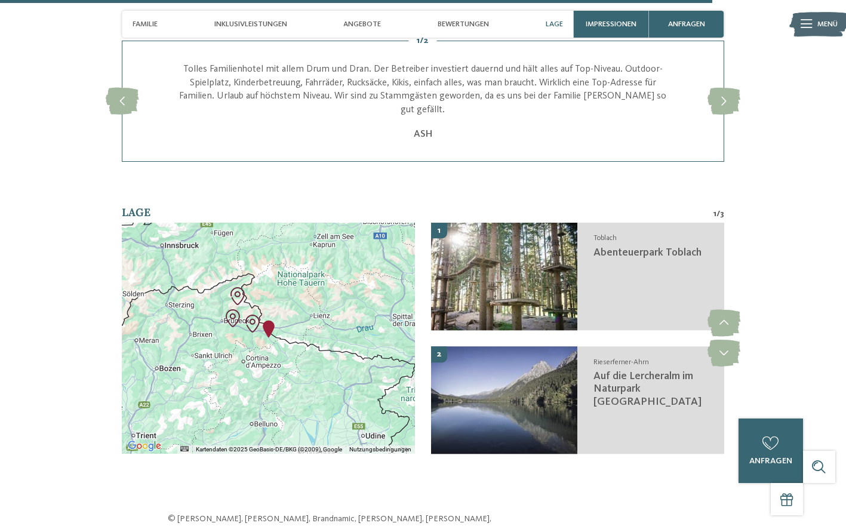
scroll to position [2775, 0]
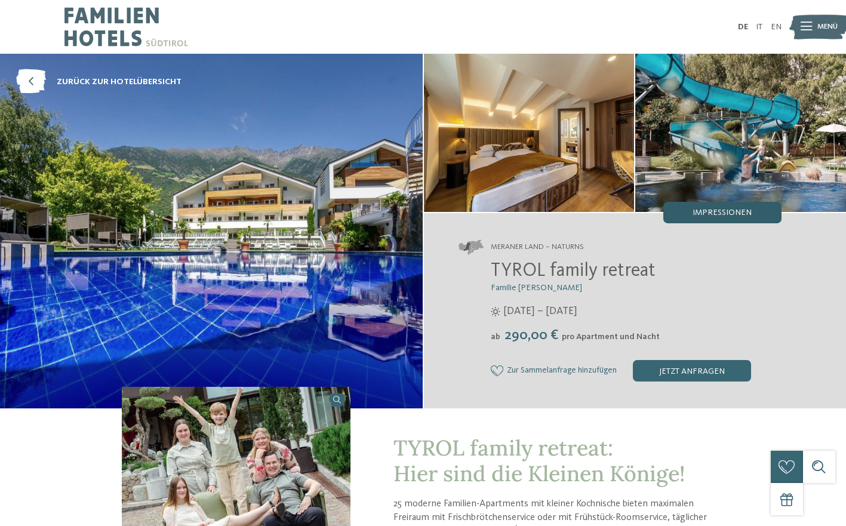
click at [734, 204] on div "Impressionen" at bounding box center [723, 213] width 118 height 22
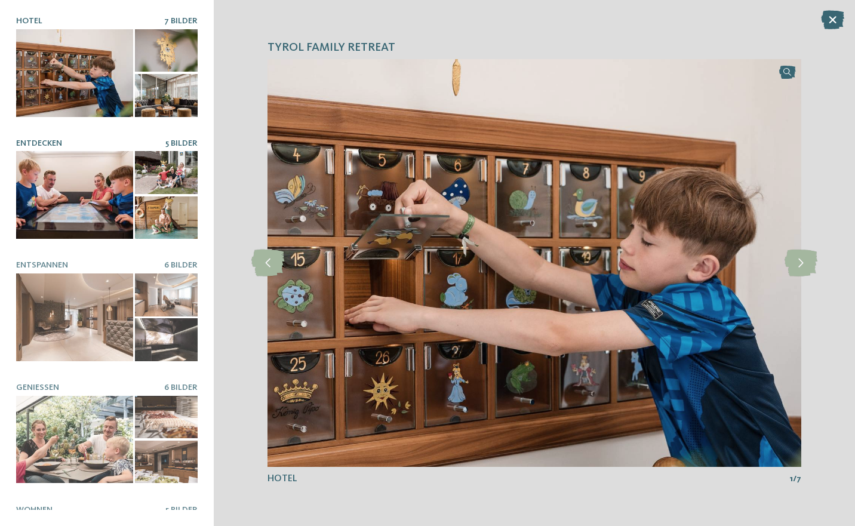
click at [81, 208] on div at bounding box center [74, 195] width 117 height 88
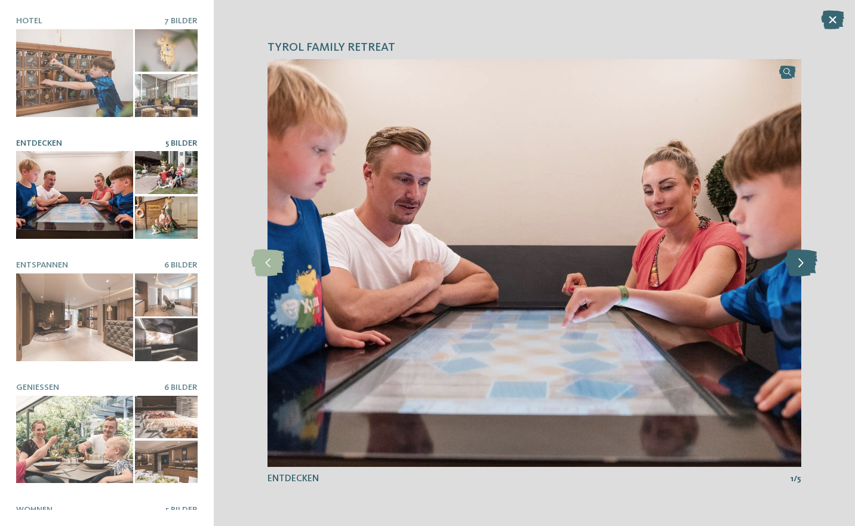
click at [800, 268] on icon at bounding box center [801, 263] width 33 height 27
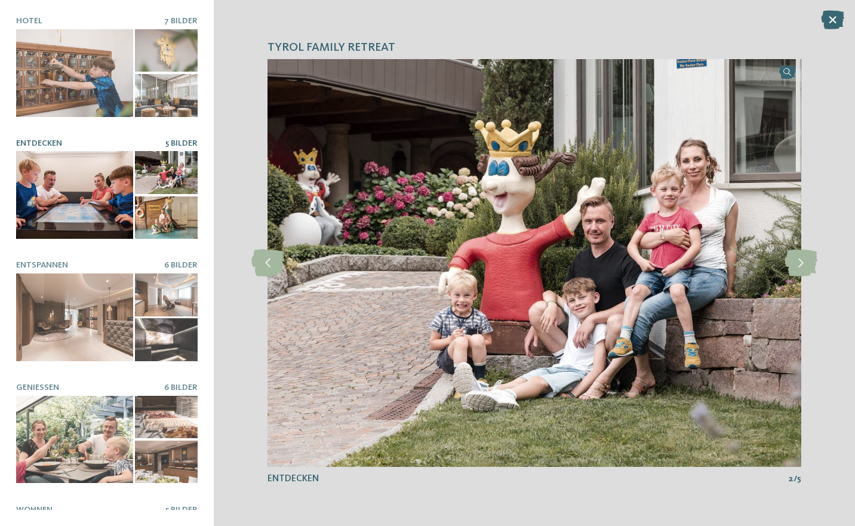
click at [785, 278] on img at bounding box center [535, 263] width 534 height 408
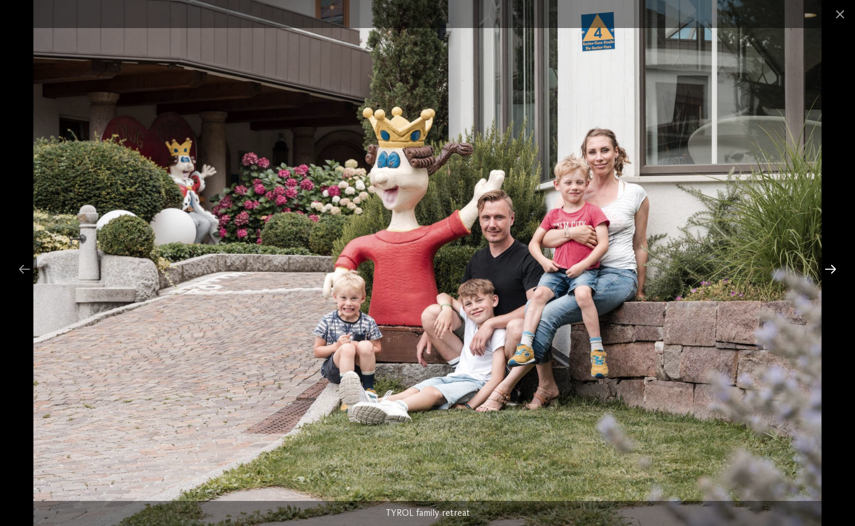
click at [833, 274] on div at bounding box center [830, 268] width 25 height 23
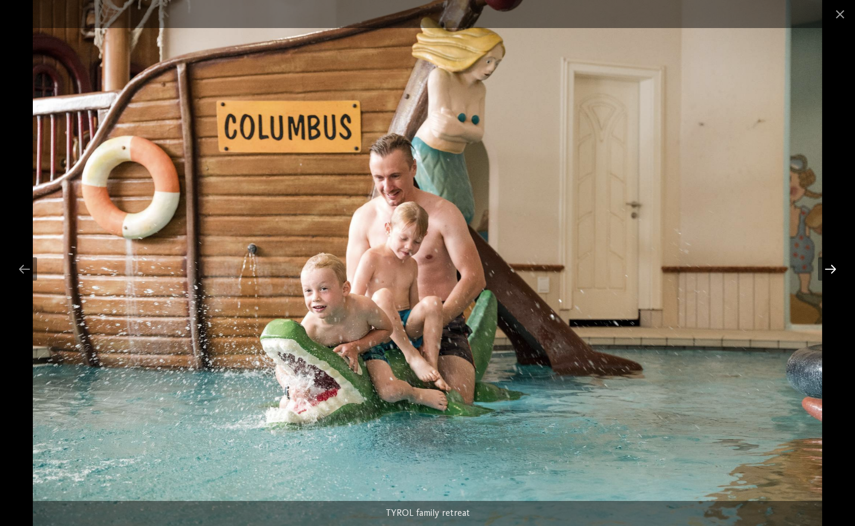
click at [822, 269] on div at bounding box center [830, 268] width 25 height 23
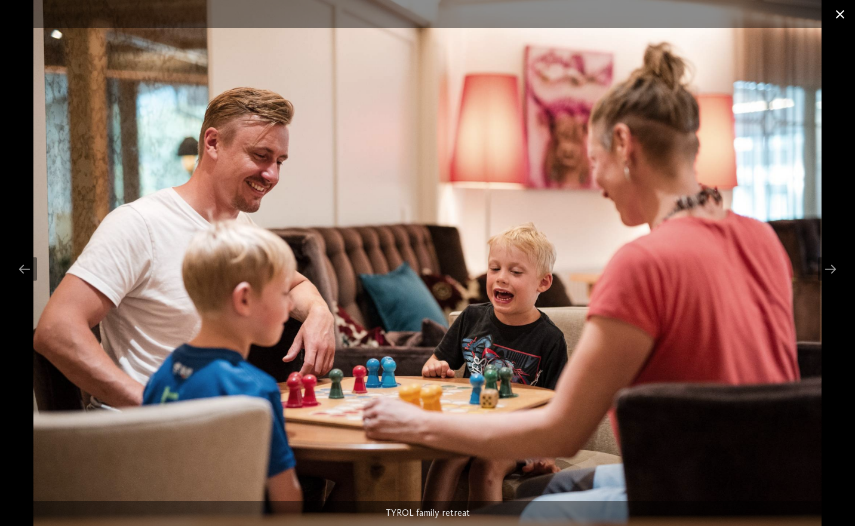
click at [838, 20] on span at bounding box center [840, 14] width 30 height 28
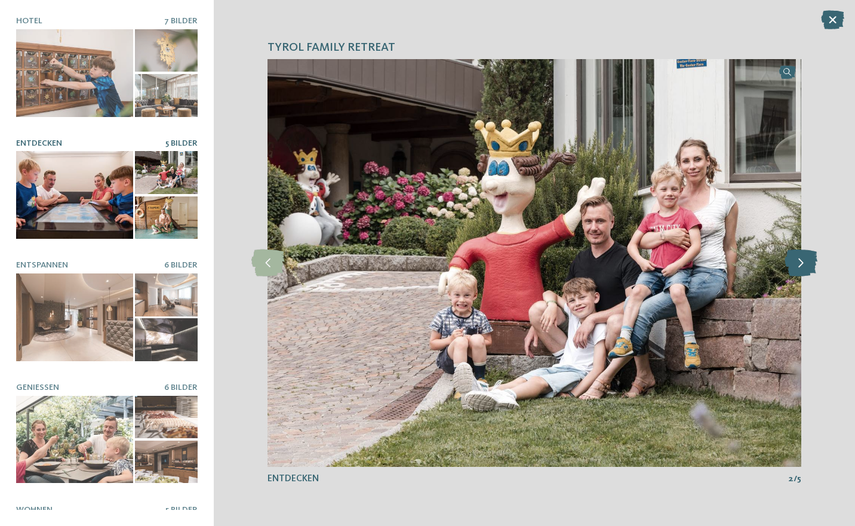
click at [800, 272] on icon at bounding box center [801, 263] width 33 height 27
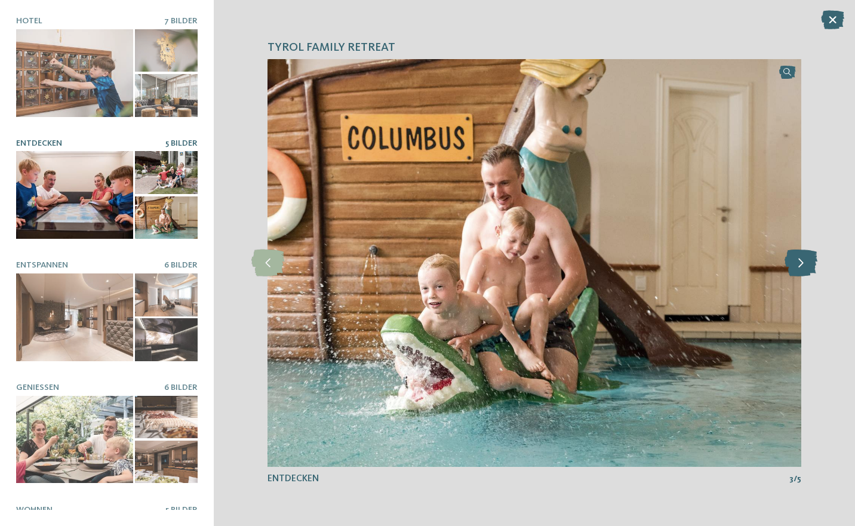
click at [790, 248] on div at bounding box center [802, 263] width 30 height 30
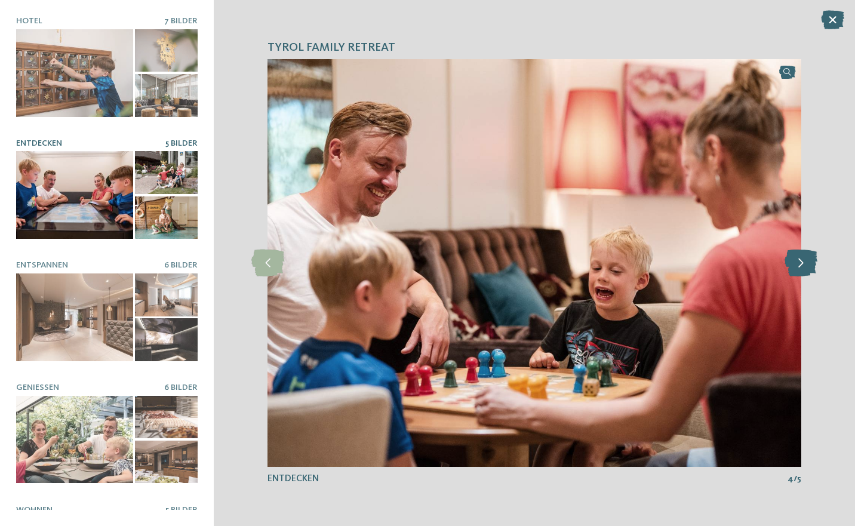
click at [805, 269] on icon at bounding box center [801, 263] width 33 height 27
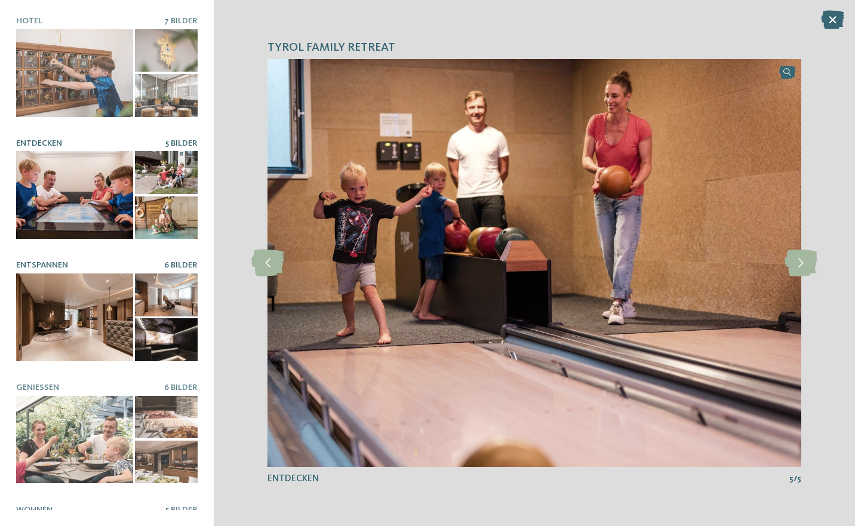
click at [78, 322] on div at bounding box center [74, 318] width 117 height 88
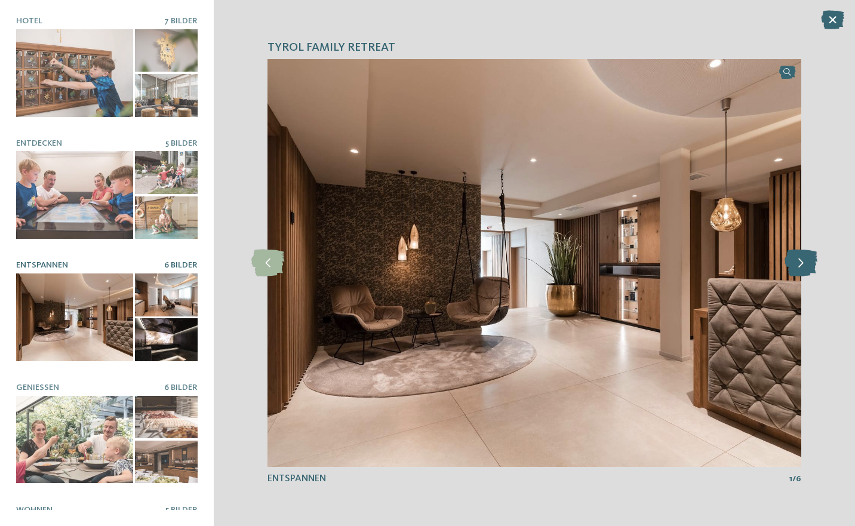
click at [805, 263] on icon at bounding box center [801, 263] width 33 height 27
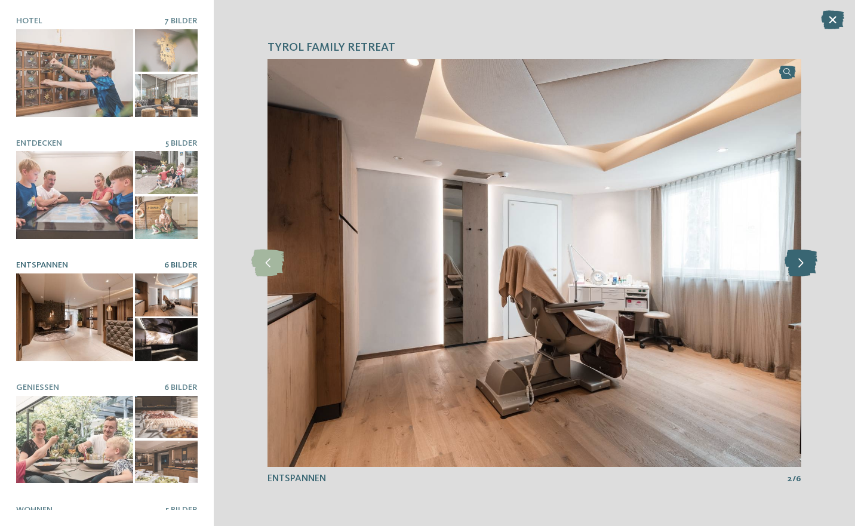
click at [788, 276] on icon at bounding box center [801, 263] width 33 height 27
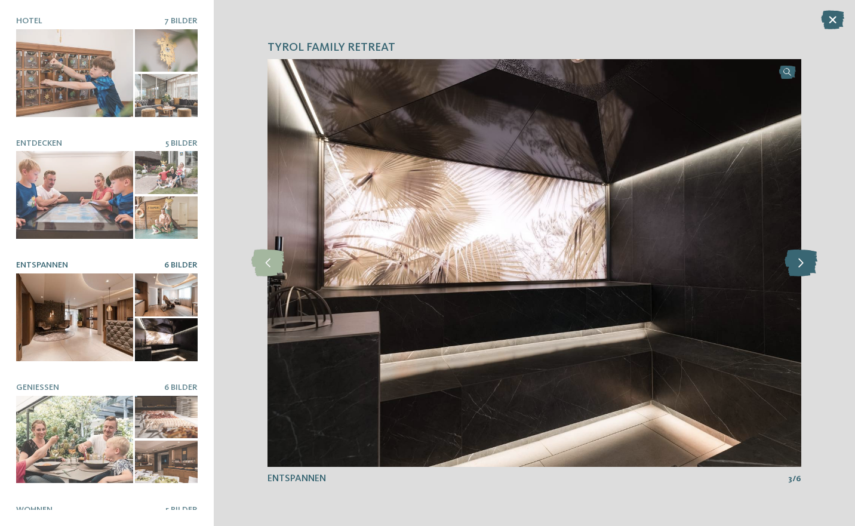
click at [793, 277] on div at bounding box center [802, 263] width 30 height 30
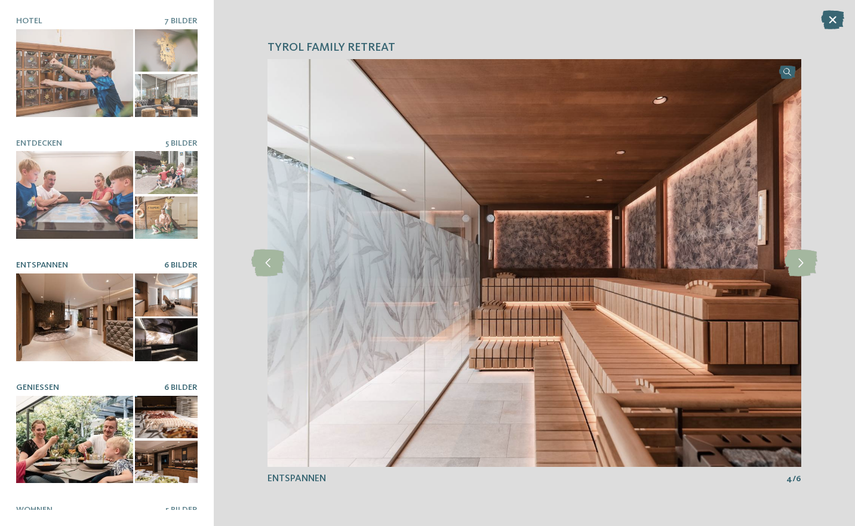
click at [67, 434] on div at bounding box center [74, 440] width 117 height 88
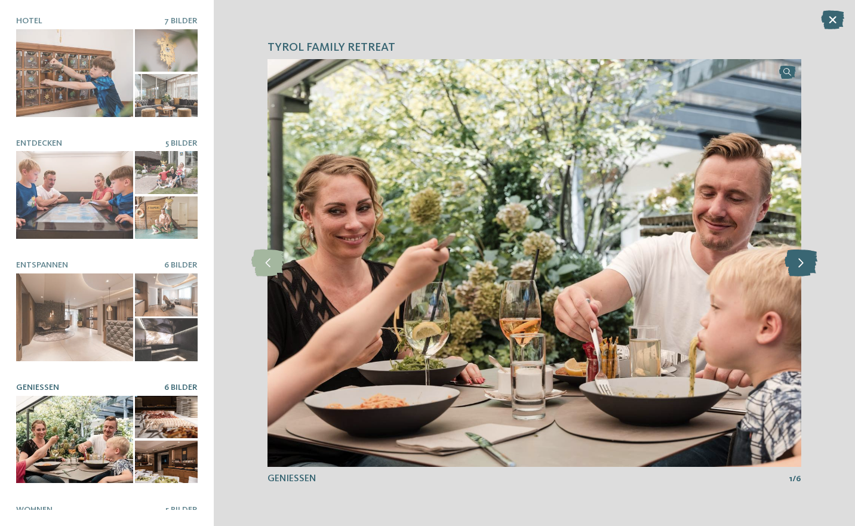
click at [794, 269] on icon at bounding box center [801, 263] width 33 height 27
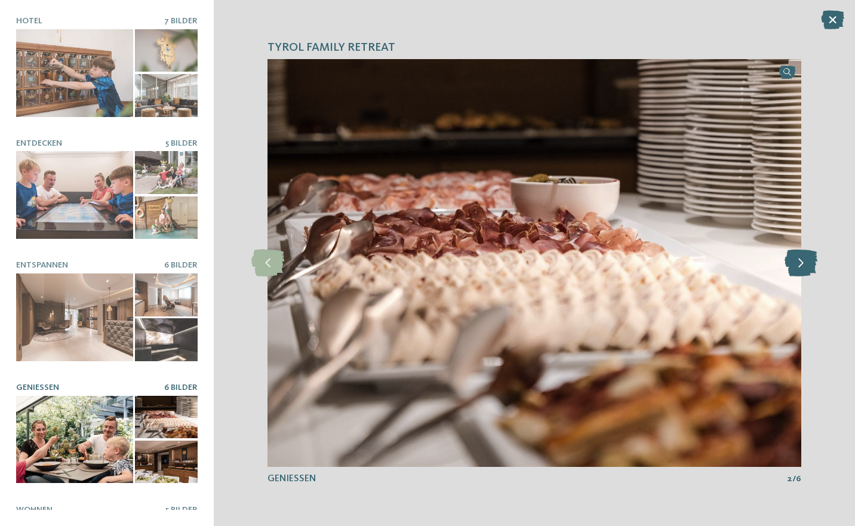
click at [791, 266] on icon at bounding box center [801, 263] width 33 height 27
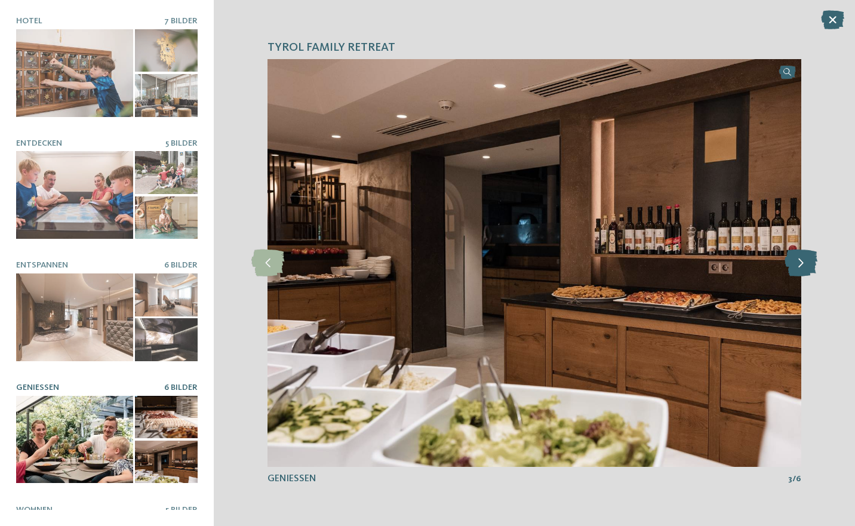
click at [797, 260] on icon at bounding box center [801, 263] width 33 height 27
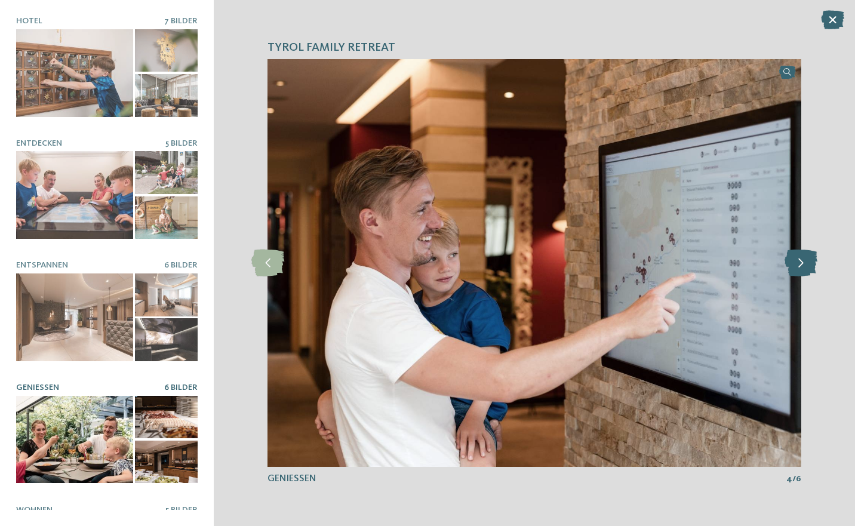
click at [788, 275] on icon at bounding box center [801, 263] width 33 height 27
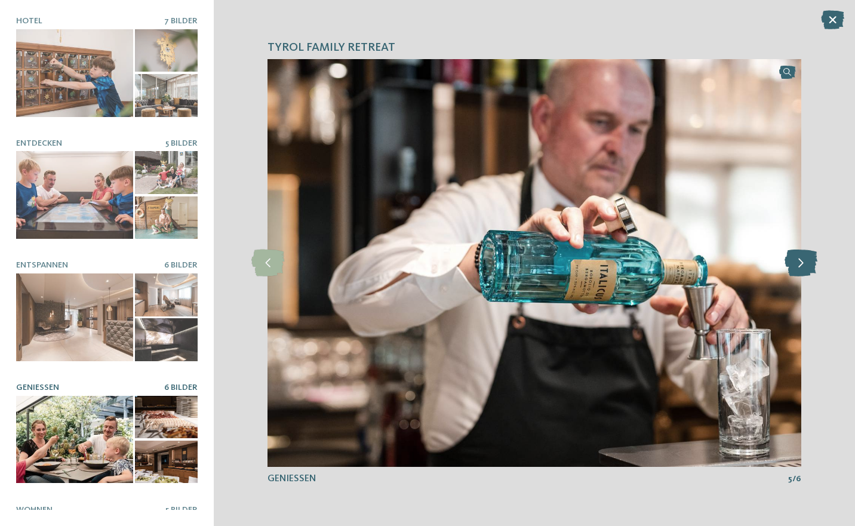
scroll to position [81, 0]
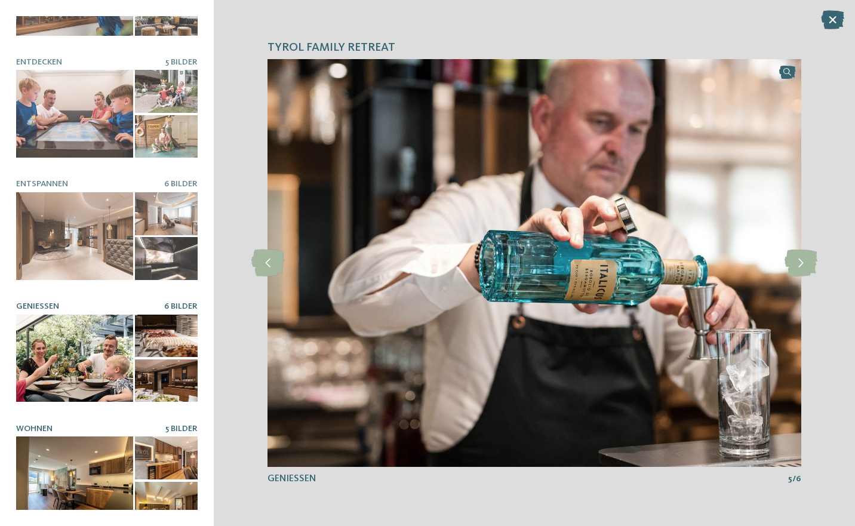
click at [88, 459] on div at bounding box center [74, 481] width 117 height 88
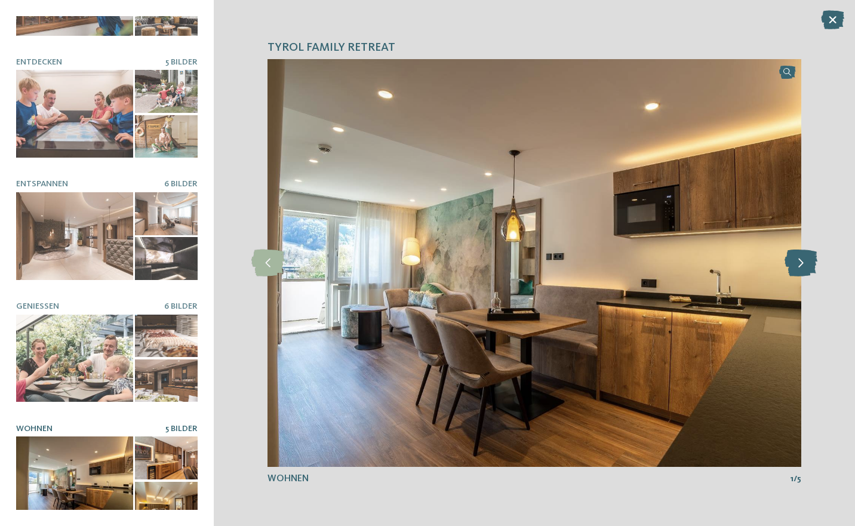
click at [810, 260] on icon at bounding box center [801, 263] width 33 height 27
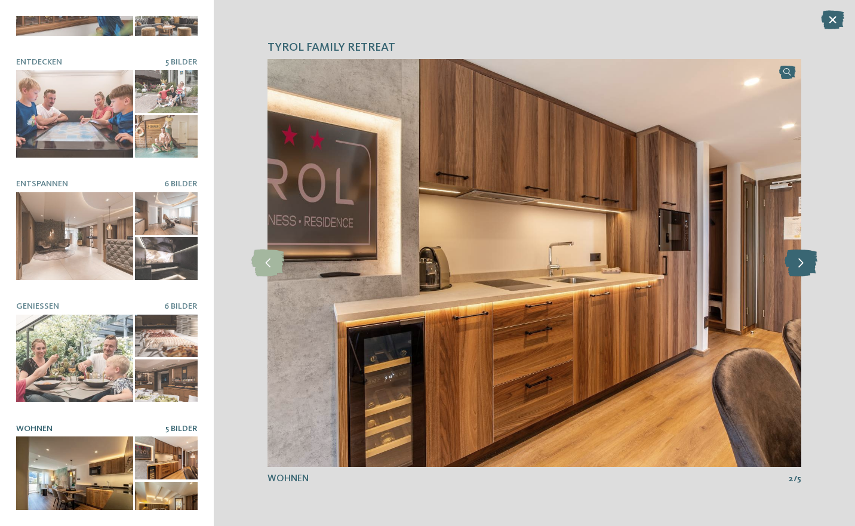
click at [797, 265] on icon at bounding box center [801, 263] width 33 height 27
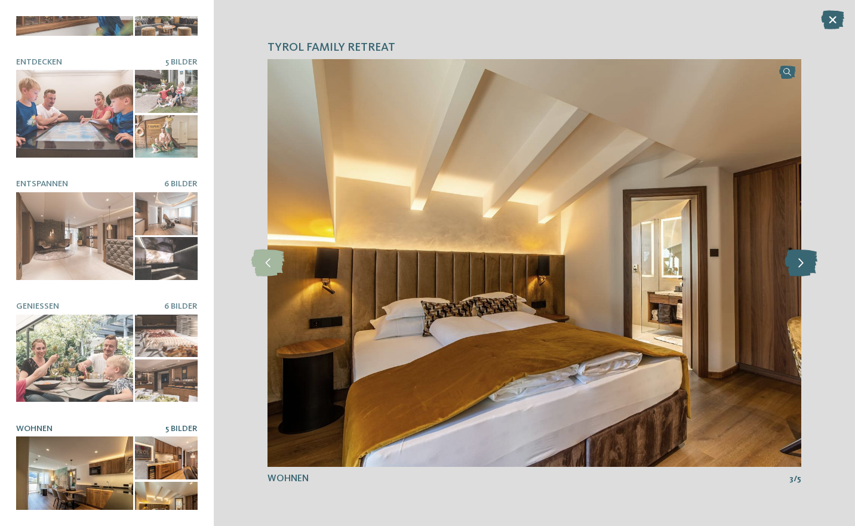
click at [797, 265] on icon at bounding box center [801, 263] width 33 height 27
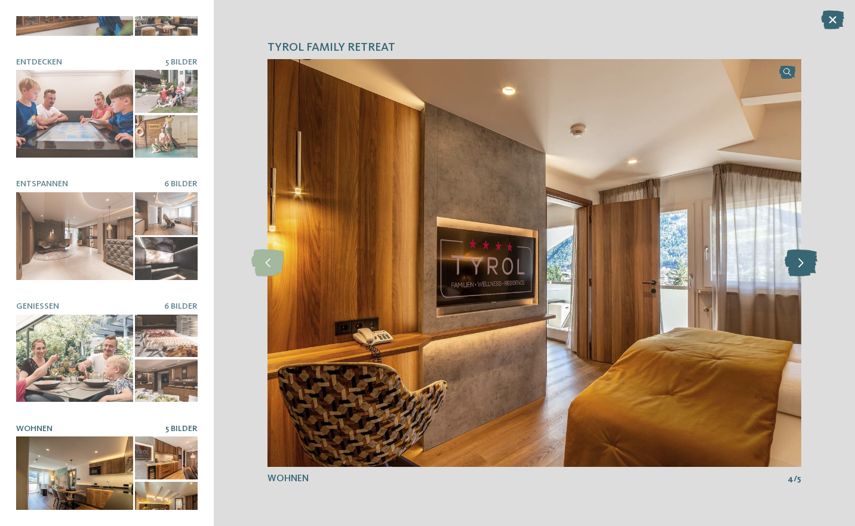
click at [801, 269] on icon at bounding box center [801, 263] width 33 height 27
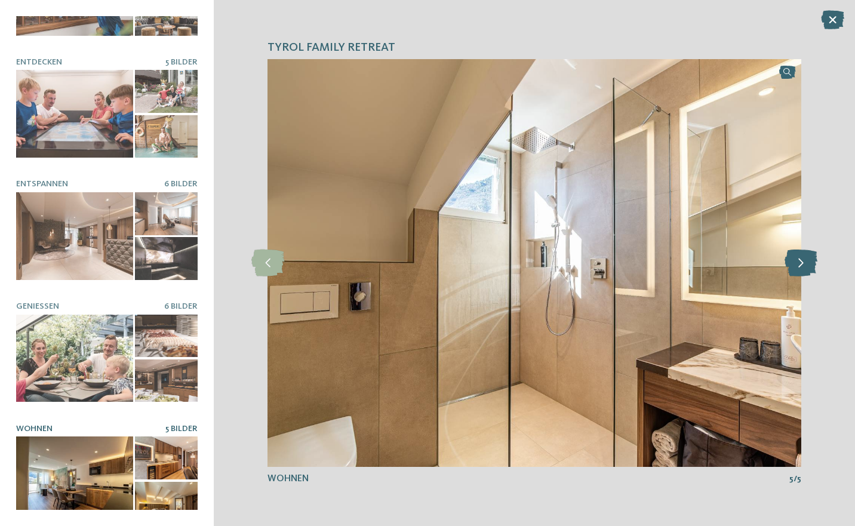
click at [807, 275] on icon at bounding box center [801, 263] width 33 height 27
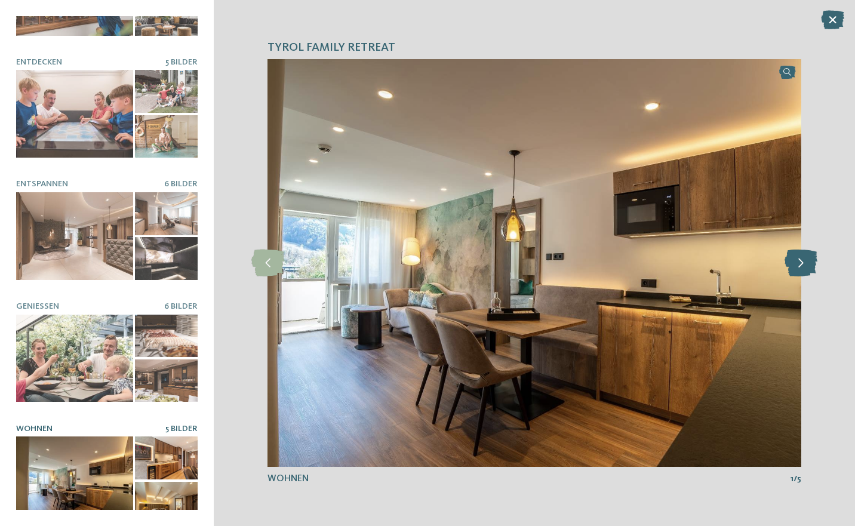
click at [809, 274] on icon at bounding box center [801, 263] width 33 height 27
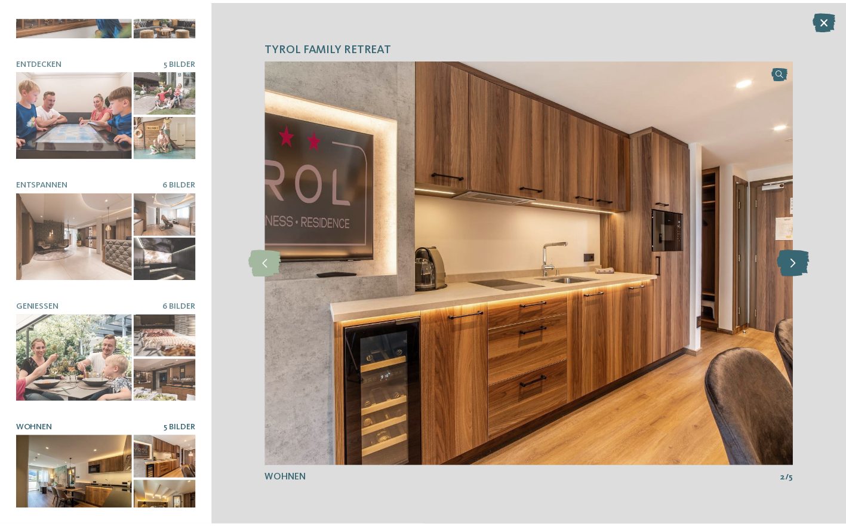
scroll to position [0, 0]
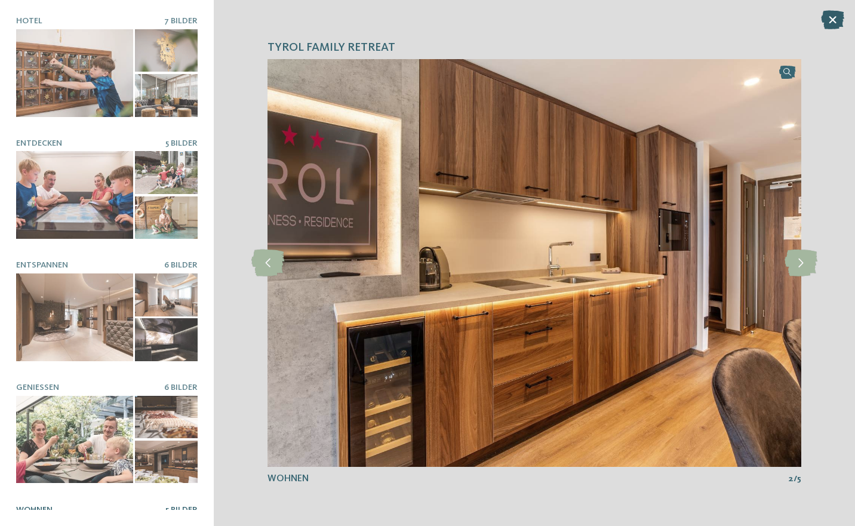
click at [827, 20] on icon at bounding box center [832, 19] width 23 height 19
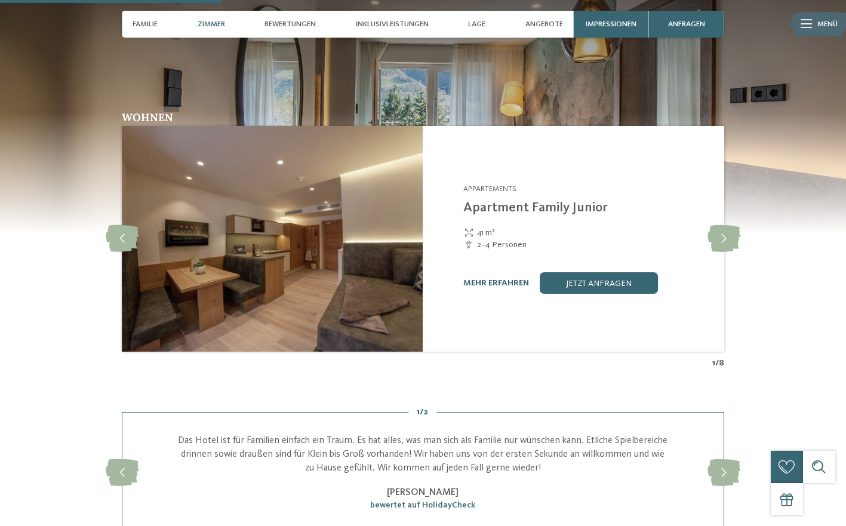
scroll to position [947, 0]
click at [728, 238] on icon at bounding box center [724, 238] width 33 height 27
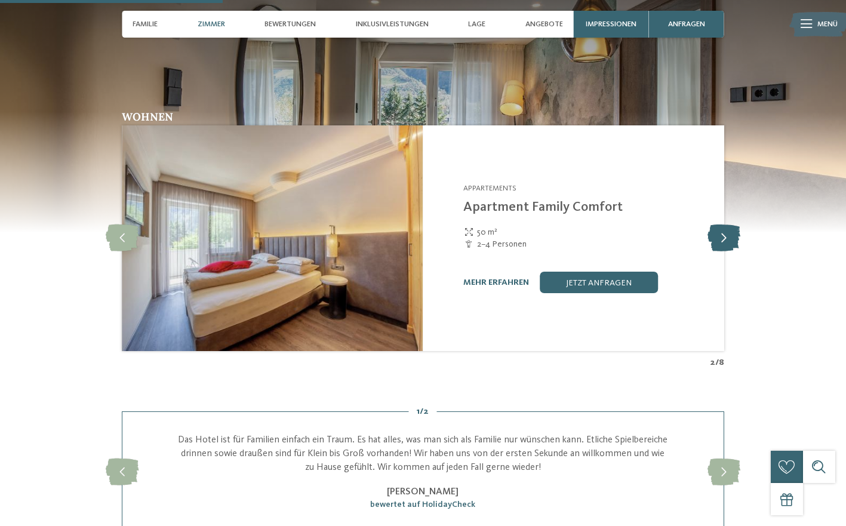
click at [717, 242] on icon at bounding box center [724, 238] width 33 height 27
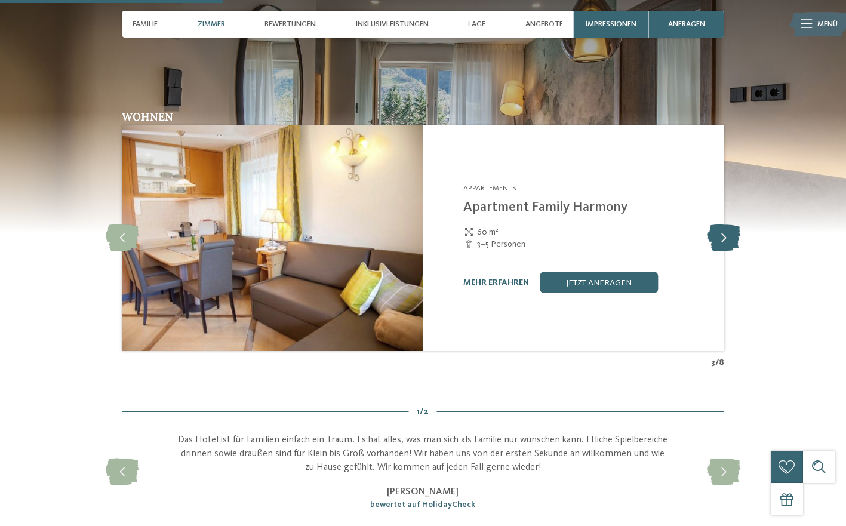
click at [720, 242] on icon at bounding box center [724, 238] width 33 height 27
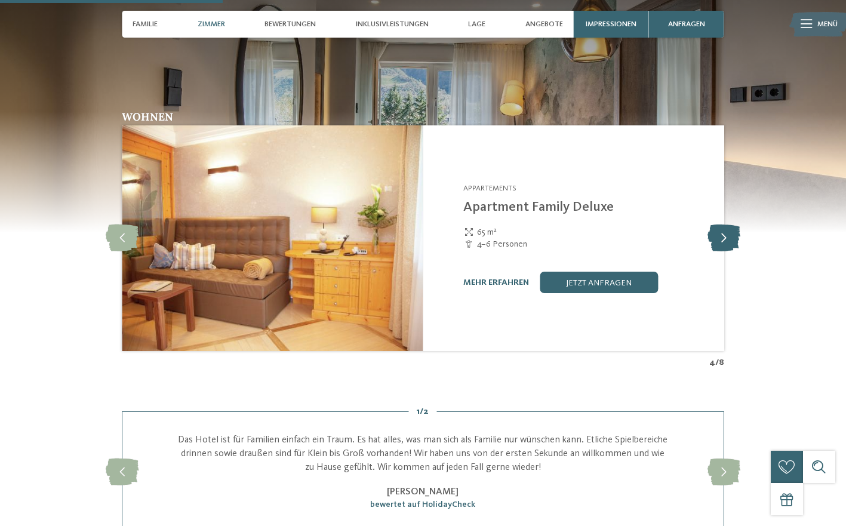
click at [722, 247] on icon at bounding box center [724, 238] width 33 height 27
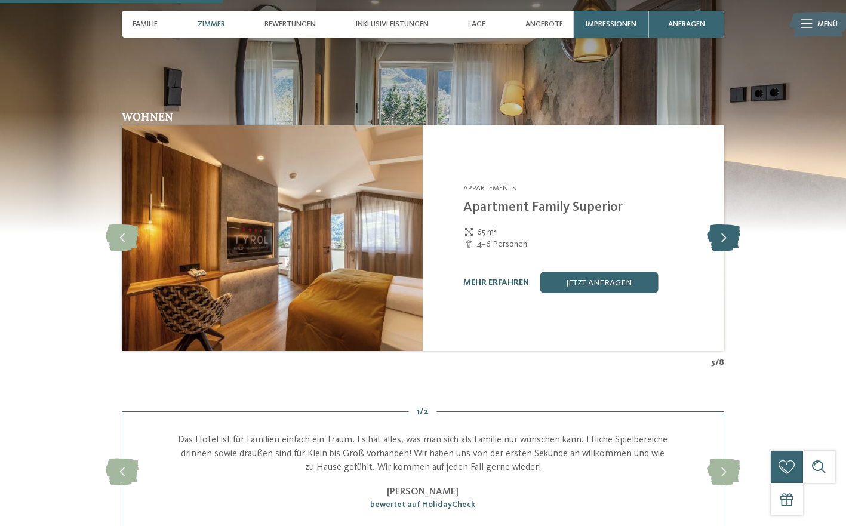
click at [730, 237] on icon at bounding box center [724, 238] width 33 height 27
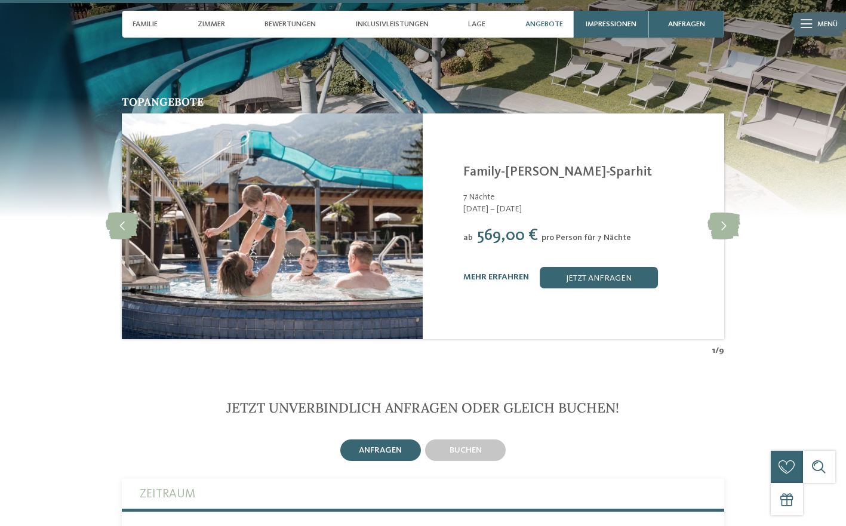
scroll to position [2231, 0]
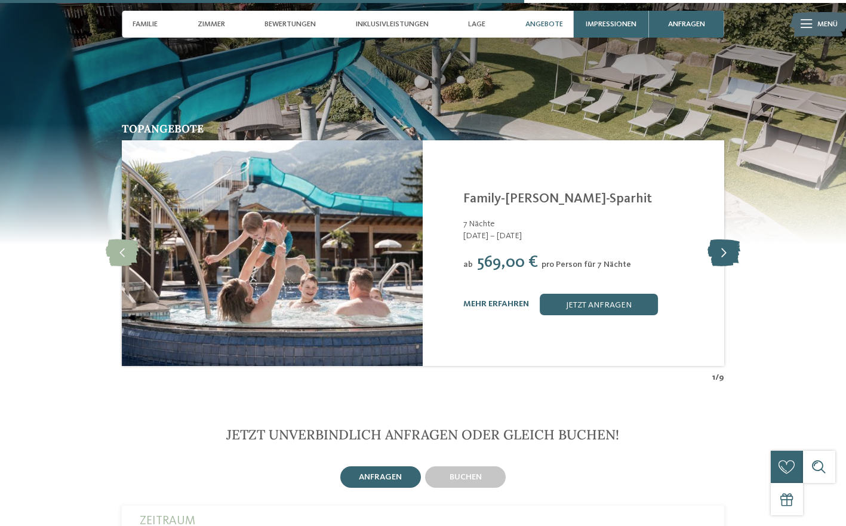
click at [733, 240] on icon at bounding box center [724, 253] width 33 height 27
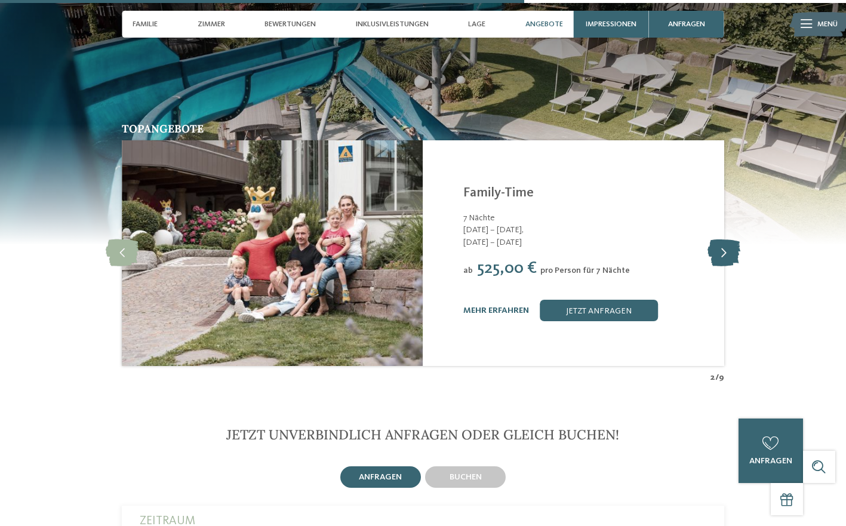
click at [721, 240] on icon at bounding box center [724, 253] width 33 height 27
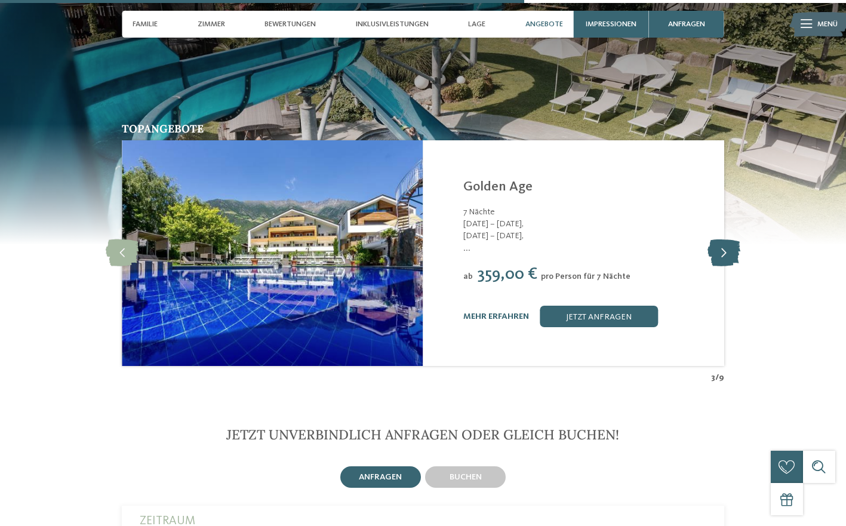
click at [721, 240] on icon at bounding box center [724, 253] width 33 height 27
